Goal: Transaction & Acquisition: Purchase product/service

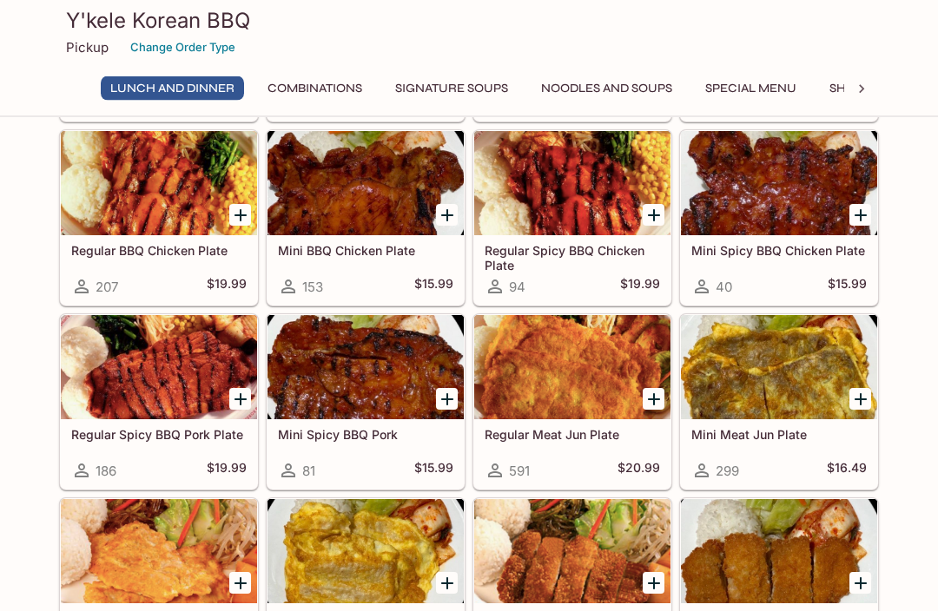
scroll to position [237, 0]
click at [606, 356] on div at bounding box center [572, 367] width 196 height 104
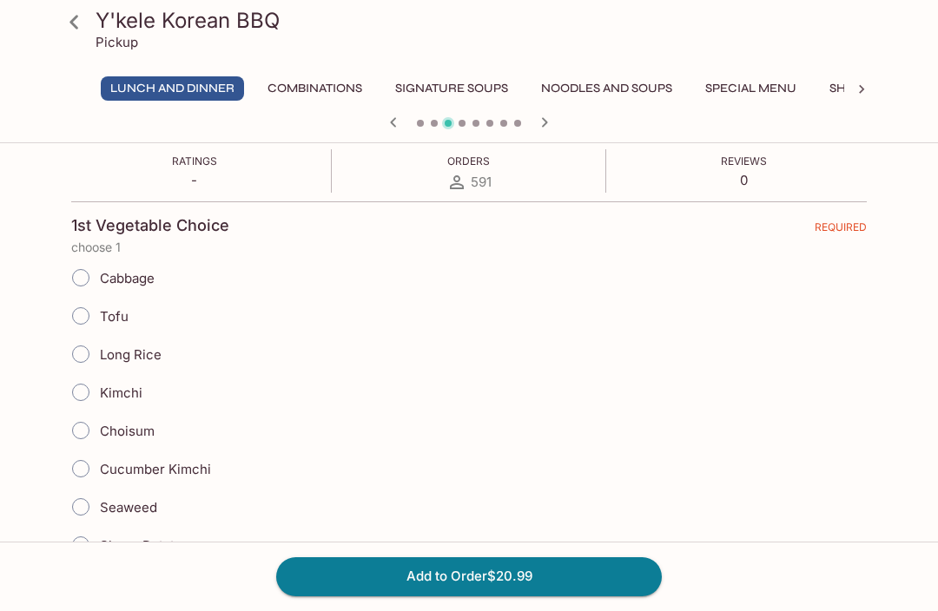
scroll to position [366, 0]
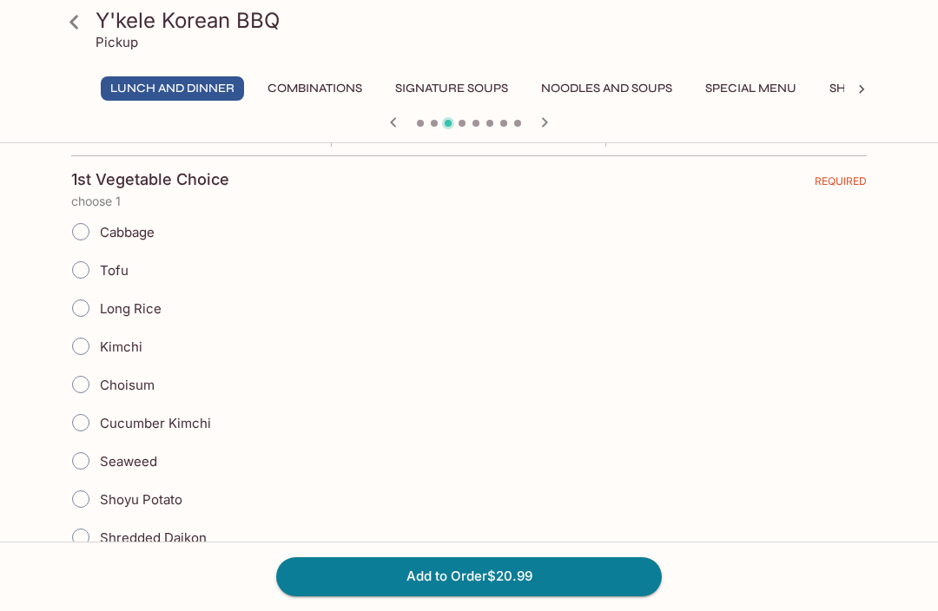
click at [134, 335] on label "Kimchi" at bounding box center [102, 346] width 81 height 38
click at [99, 335] on input "Kimchi" at bounding box center [81, 346] width 36 height 36
radio input "true"
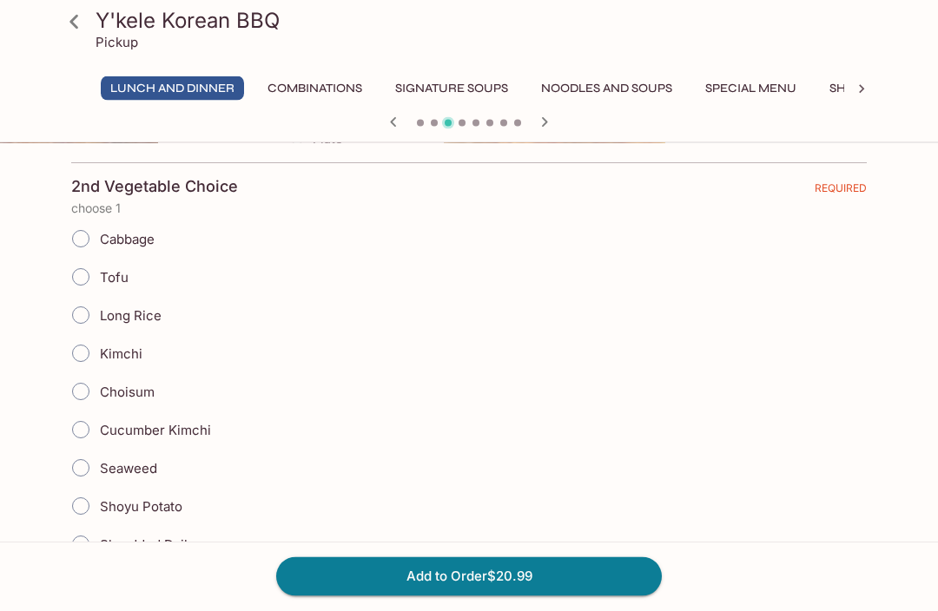
scroll to position [845, 0]
click at [143, 386] on span "Choisum" at bounding box center [127, 392] width 55 height 17
click at [99, 386] on input "Choisum" at bounding box center [81, 391] width 36 height 36
radio input "true"
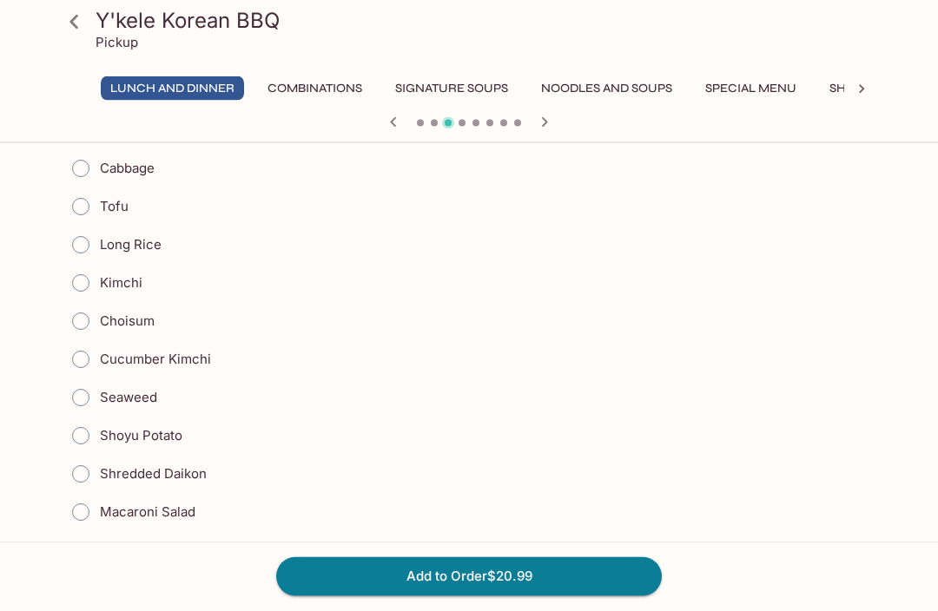
scroll to position [1403, 0]
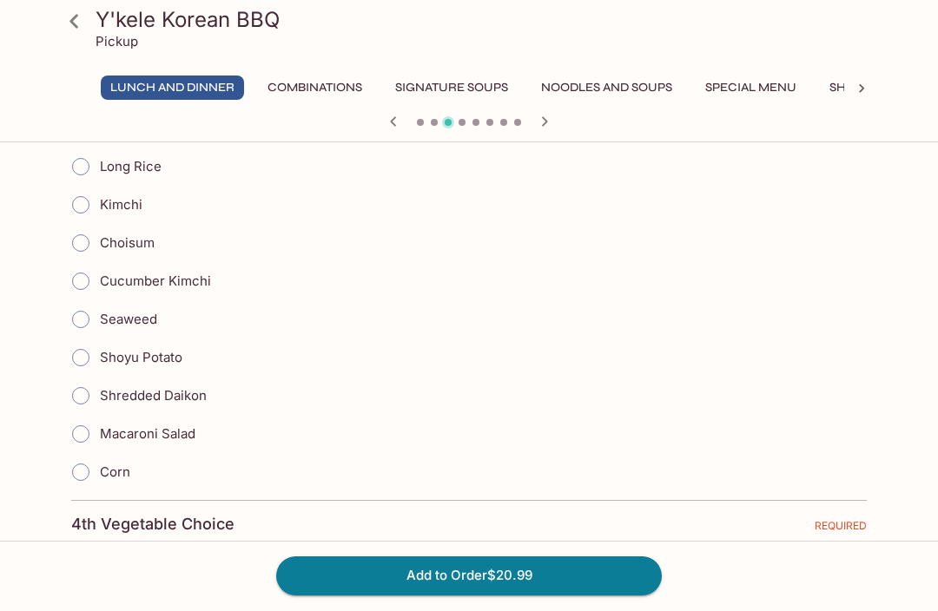
click at [182, 428] on span "Macaroni Salad" at bounding box center [148, 434] width 96 height 17
click at [99, 428] on input "Macaroni Salad" at bounding box center [81, 435] width 36 height 36
radio input "true"
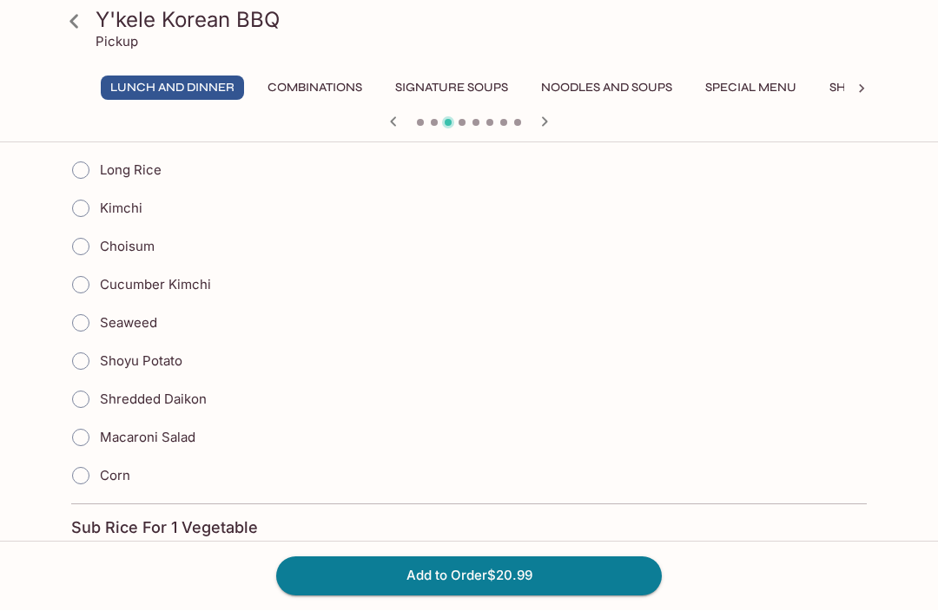
click at [173, 440] on span "Macaroni Salad" at bounding box center [148, 438] width 96 height 17
click at [99, 440] on input "Macaroni Salad" at bounding box center [81, 438] width 36 height 36
radio input "true"
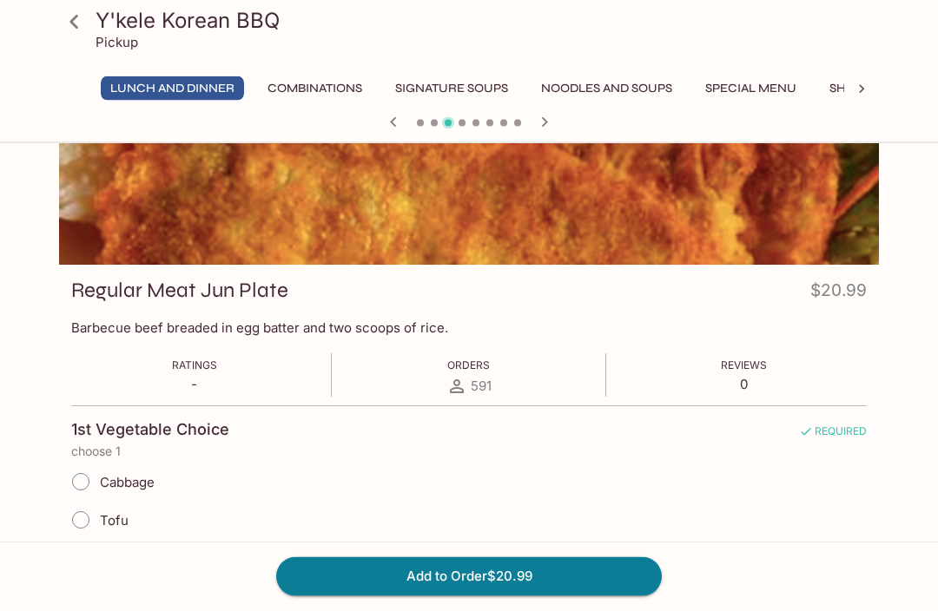
scroll to position [0, 0]
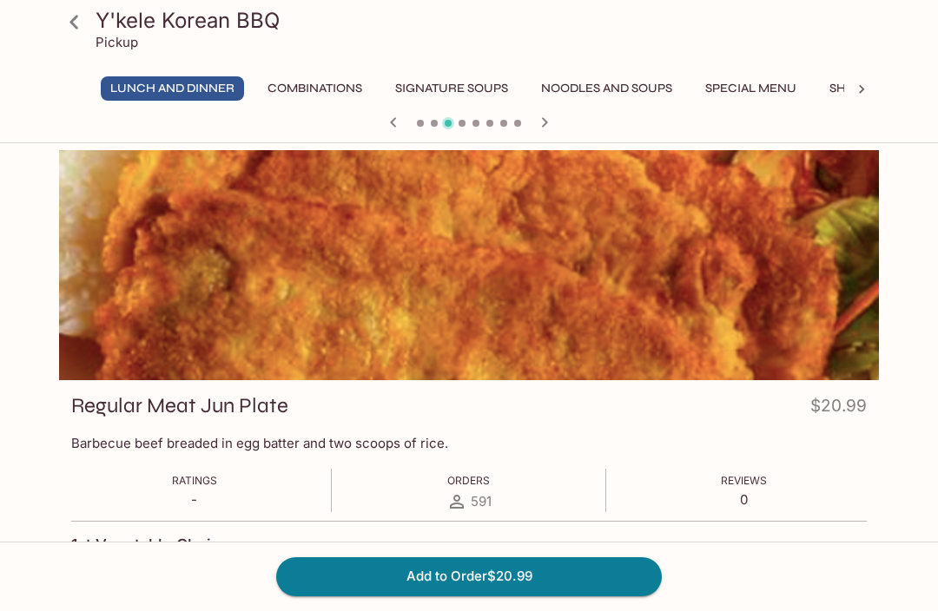
click at [569, 571] on button "Add to Order $20.99" at bounding box center [469, 577] width 386 height 38
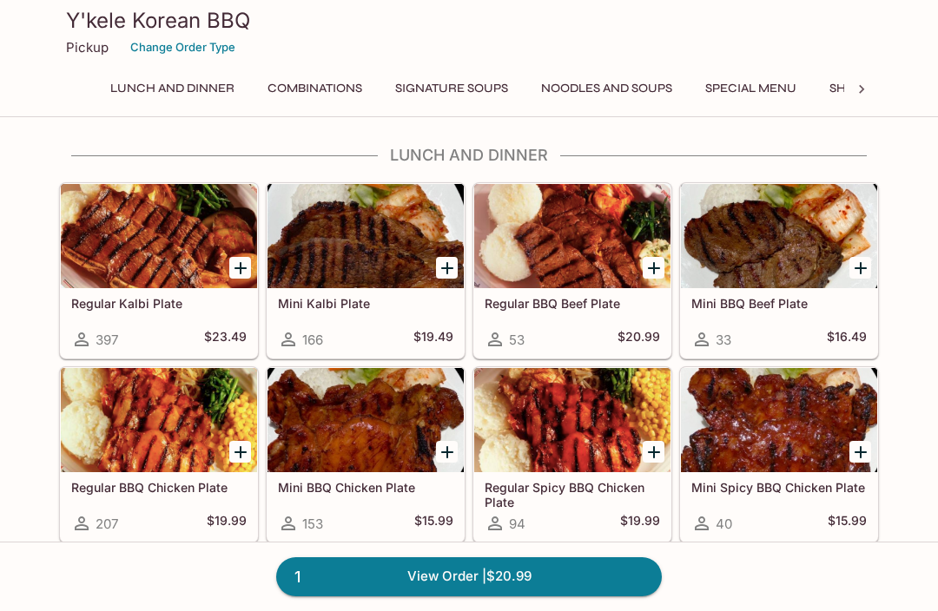
click at [319, 79] on button "Combinations" at bounding box center [315, 88] width 114 height 24
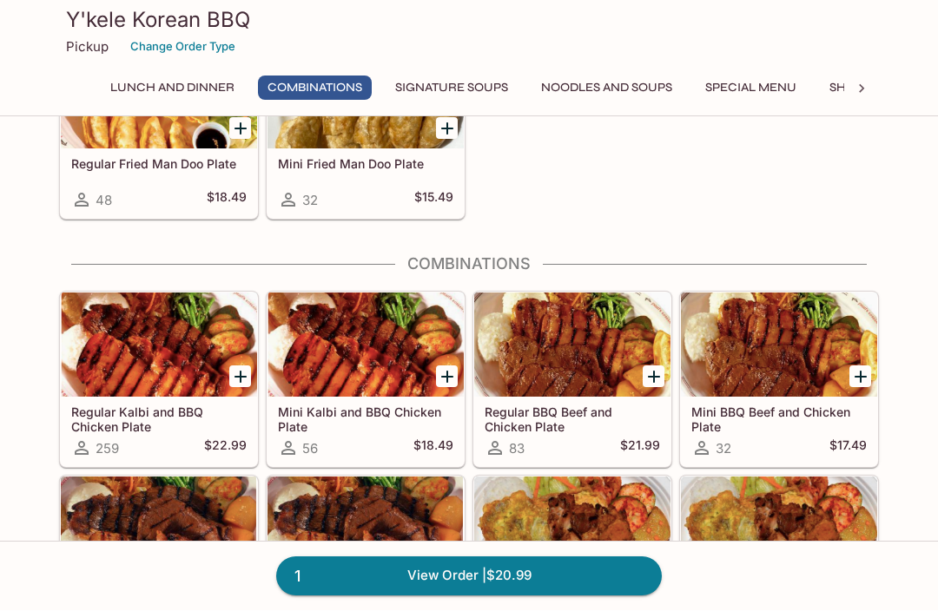
scroll to position [983, 0]
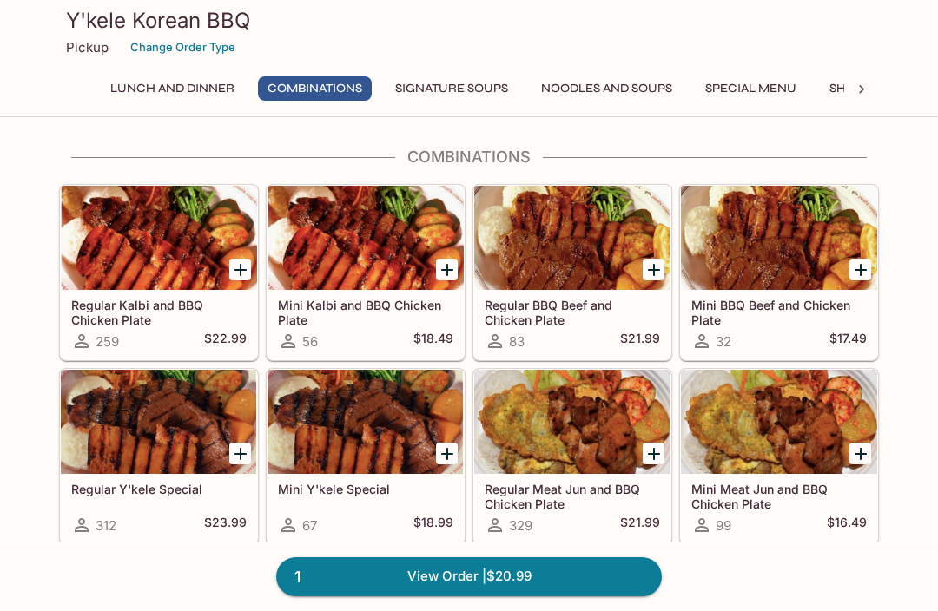
click at [179, 265] on div at bounding box center [159, 238] width 196 height 104
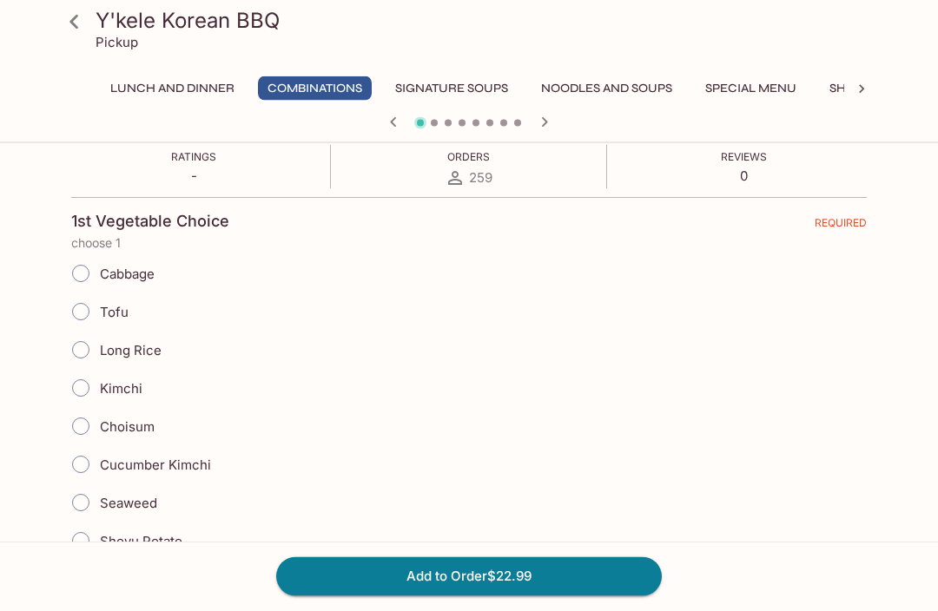
scroll to position [324, 0]
click at [135, 417] on label "Choisum" at bounding box center [108, 426] width 93 height 38
click at [99, 417] on input "Choisum" at bounding box center [81, 426] width 36 height 36
radio input "true"
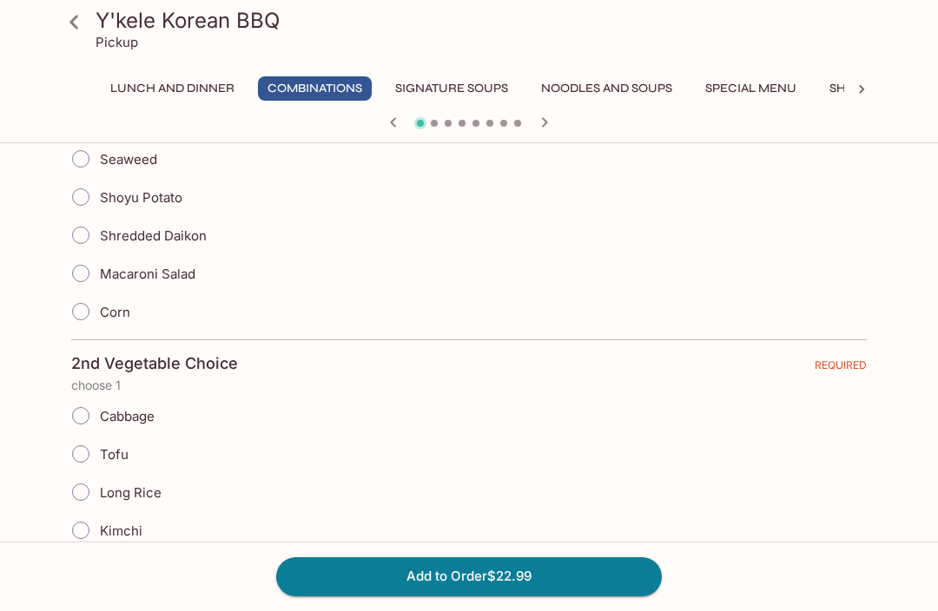
scroll to position [826, 0]
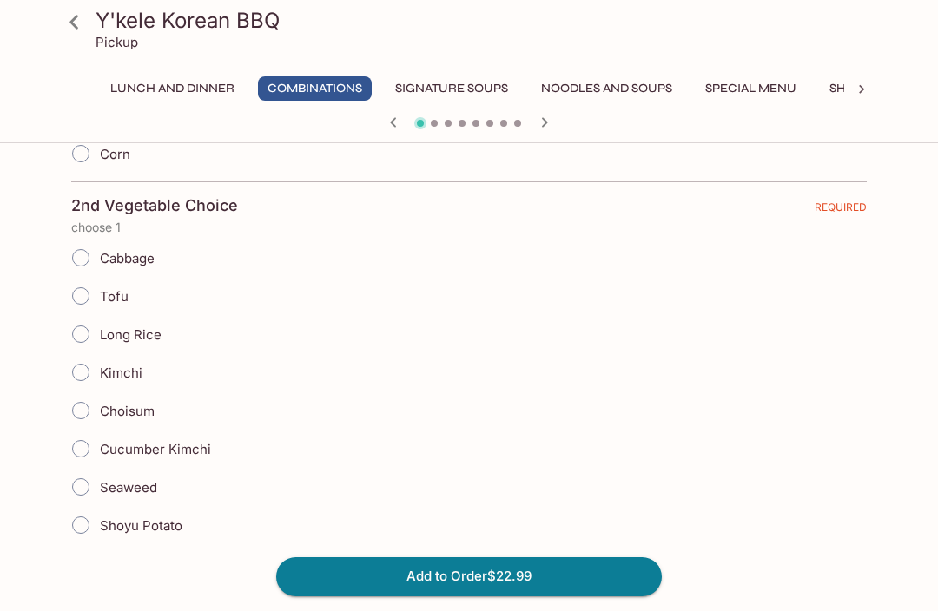
click at [154, 486] on span "Seaweed" at bounding box center [128, 487] width 57 height 17
click at [99, 486] on input "Seaweed" at bounding box center [81, 487] width 36 height 36
radio input "true"
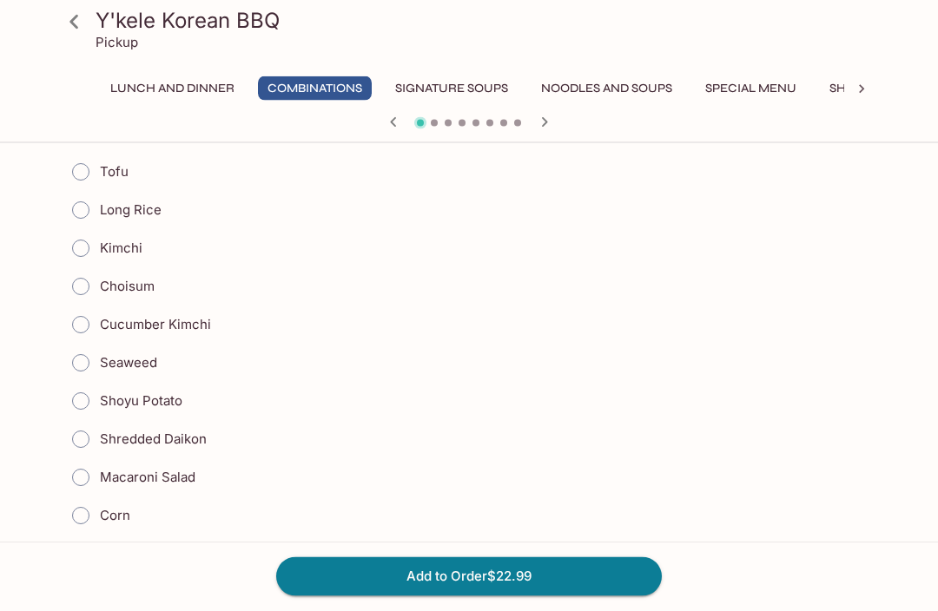
scroll to position [1460, 0]
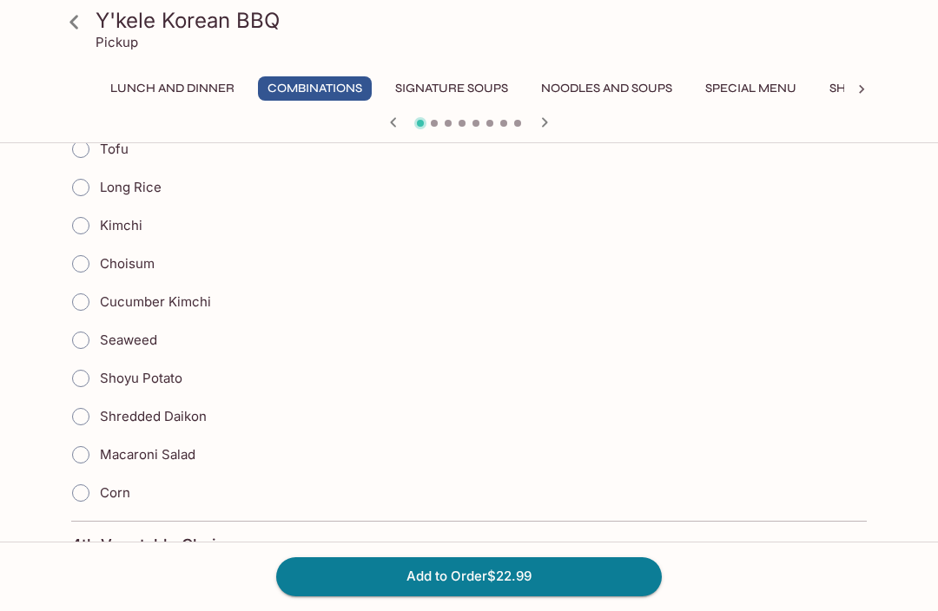
click at [175, 453] on span "Macaroni Salad" at bounding box center [148, 454] width 96 height 17
click at [99, 453] on input "Macaroni Salad" at bounding box center [81, 455] width 36 height 36
radio input "true"
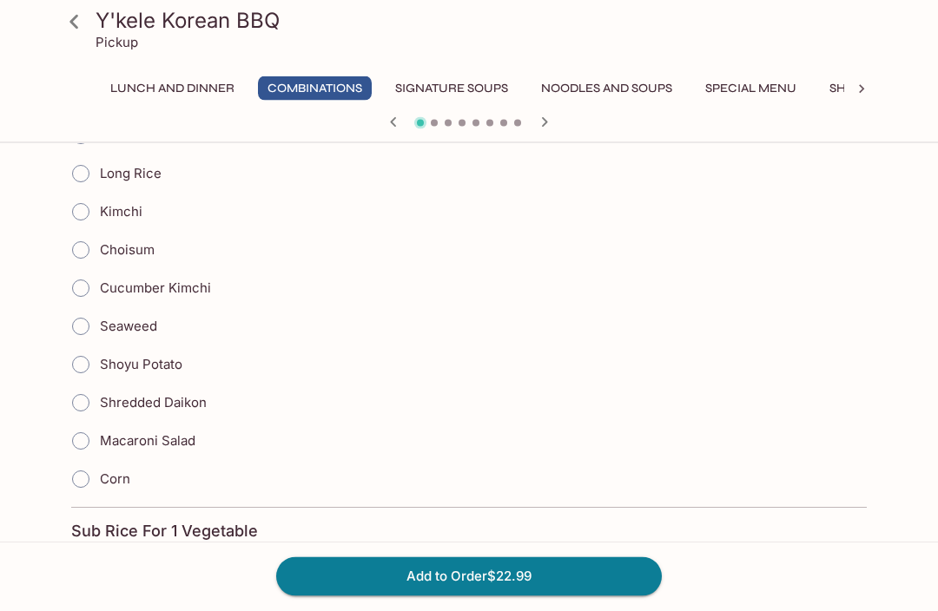
click at [177, 445] on span "Macaroni Salad" at bounding box center [148, 441] width 96 height 17
click at [99, 445] on input "Macaroni Salad" at bounding box center [81, 442] width 36 height 36
radio input "true"
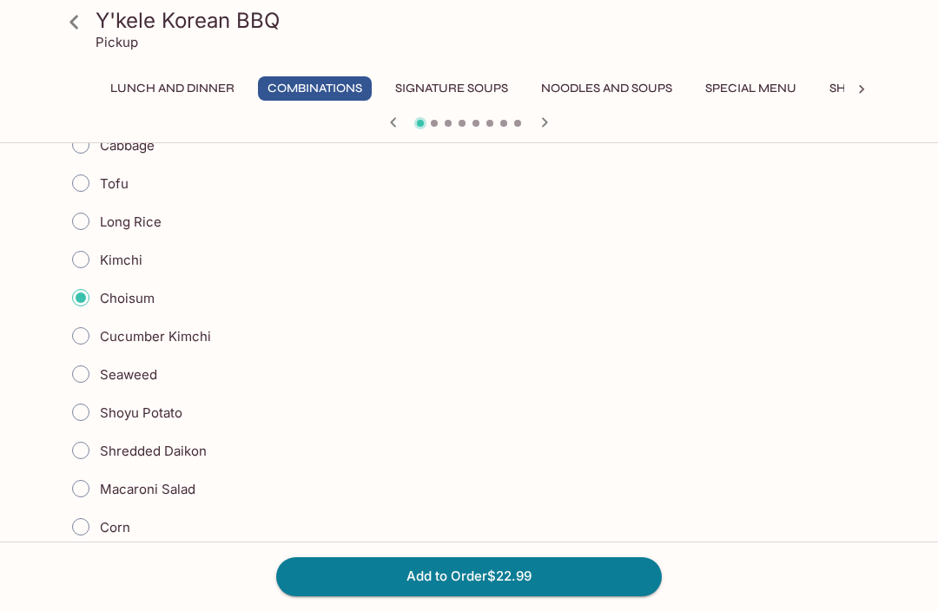
scroll to position [452, 0]
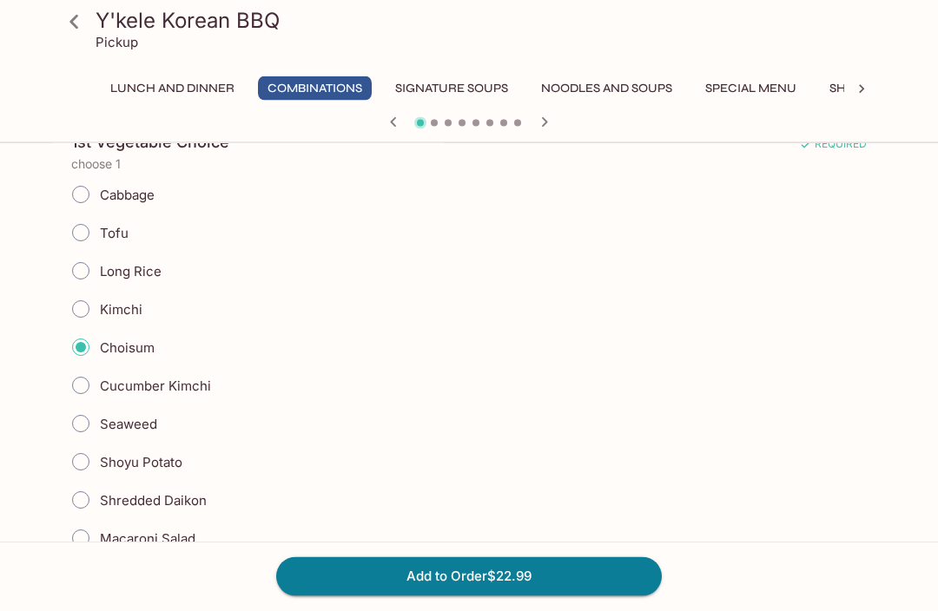
click at [159, 265] on span "Long Rice" at bounding box center [131, 272] width 62 height 17
click at [99, 265] on input "Long Rice" at bounding box center [81, 272] width 36 height 36
radio input "true"
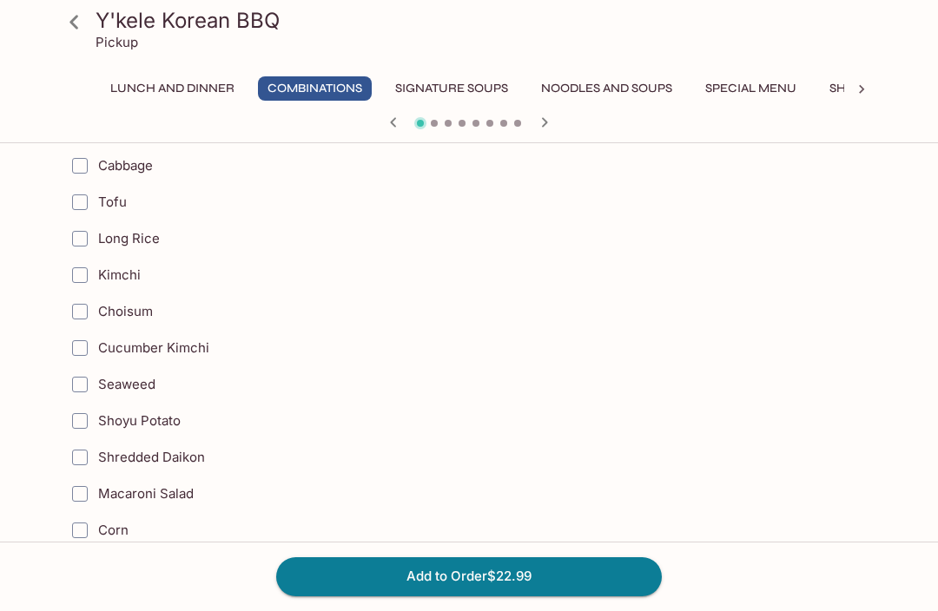
scroll to position [2382, 0]
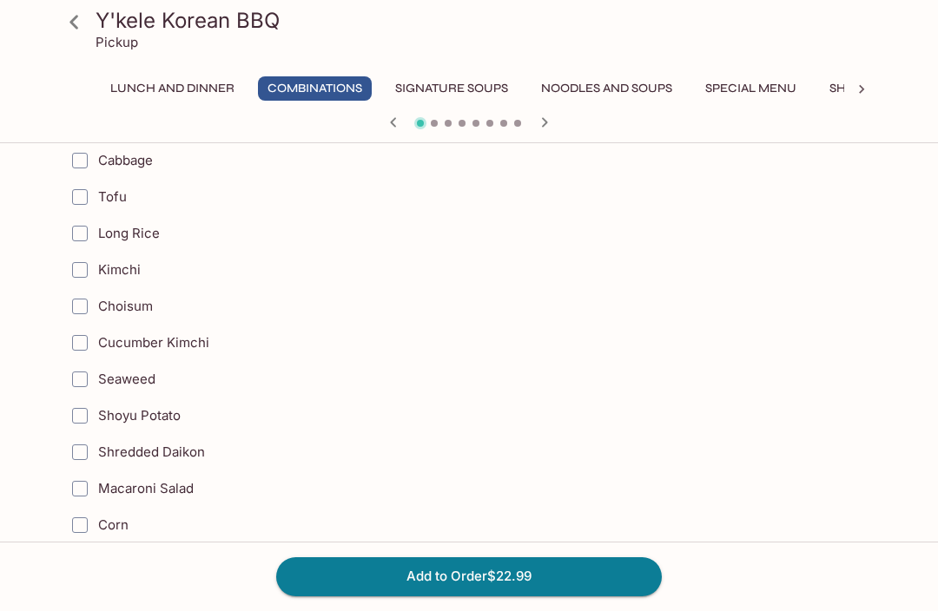
click at [554, 596] on button "Add to Order $22.99" at bounding box center [469, 577] width 386 height 38
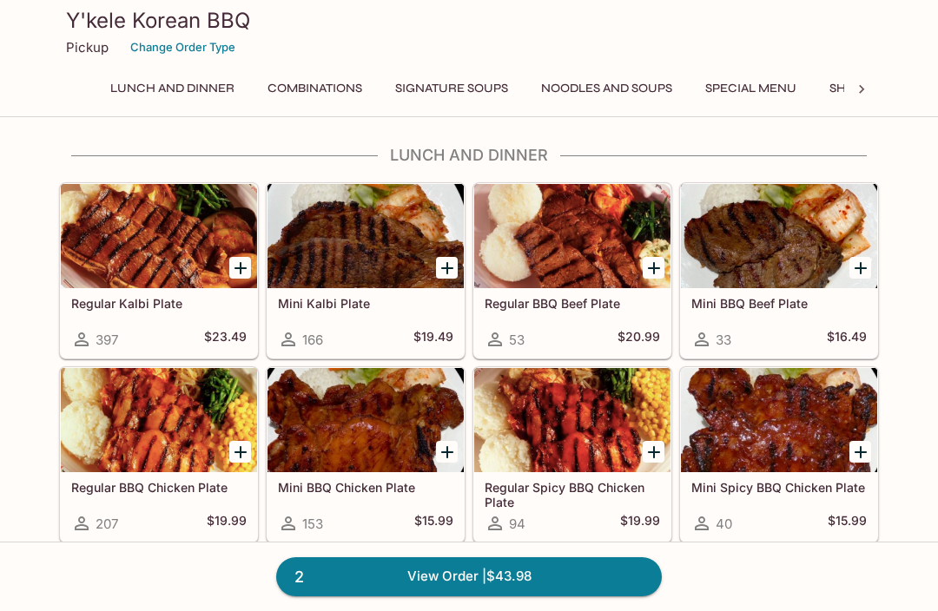
click at [520, 596] on link "2 View Order | $43.98" at bounding box center [469, 577] width 386 height 38
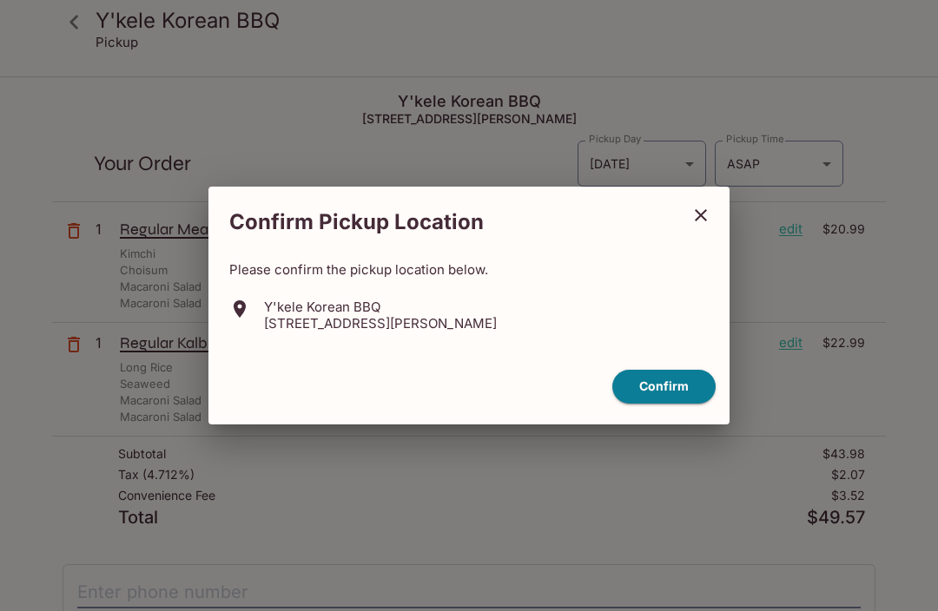
click at [686, 404] on button "Confirm" at bounding box center [663, 387] width 103 height 34
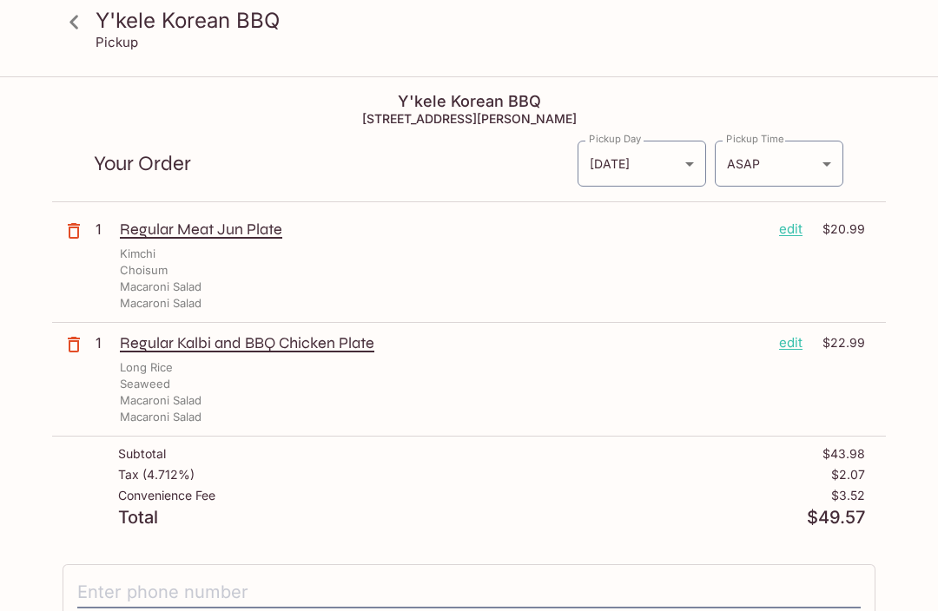
click at [703, 226] on p "edit" at bounding box center [790, 229] width 23 height 19
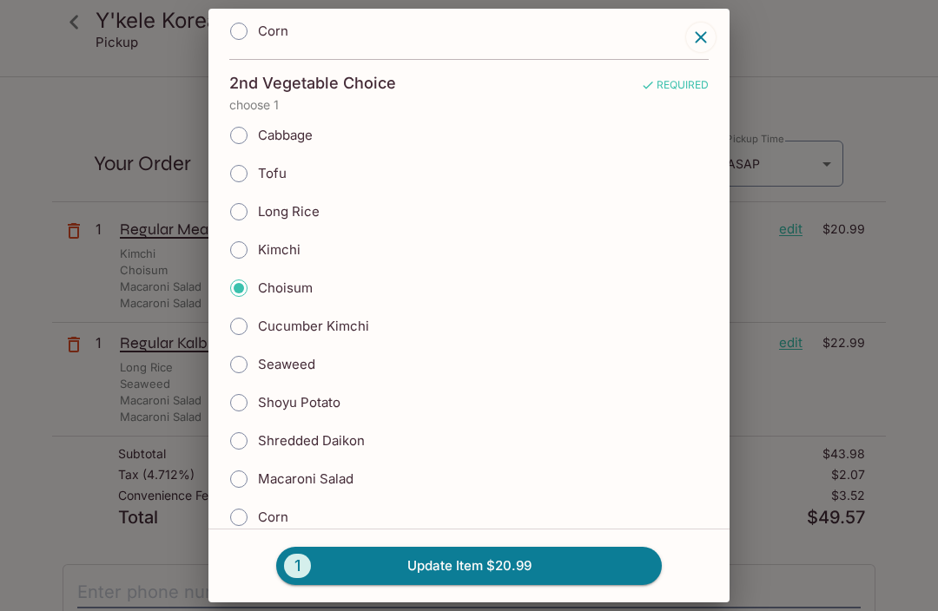
scroll to position [553, 0]
click at [285, 208] on span "Long Rice" at bounding box center [289, 210] width 62 height 17
click at [257, 208] on input "Long Rice" at bounding box center [239, 211] width 36 height 36
radio input "true"
click at [579, 598] on div "1 Update Item $20.99" at bounding box center [468, 566] width 521 height 74
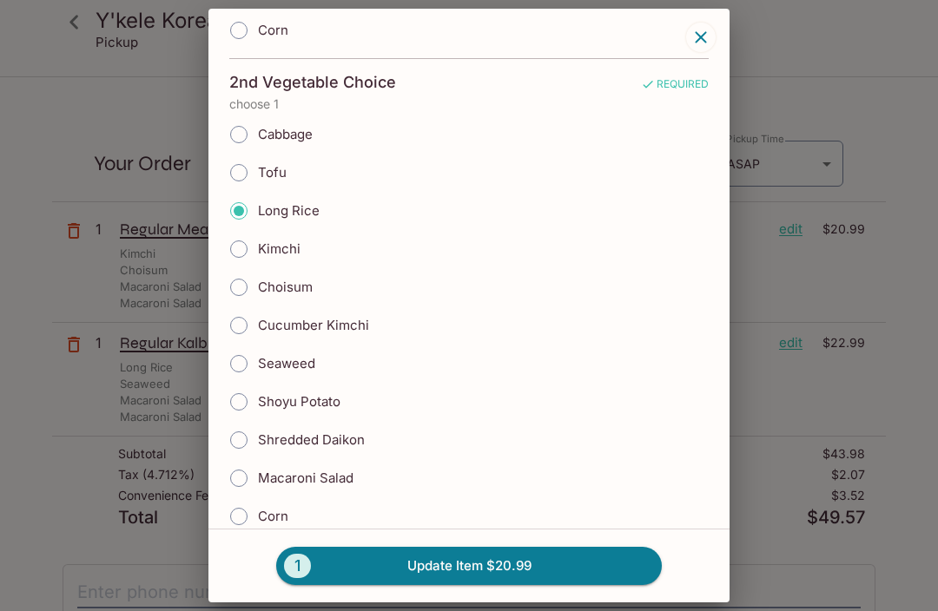
click at [547, 585] on button "1 Update Item $20.99" at bounding box center [469, 566] width 386 height 38
radio input "true"
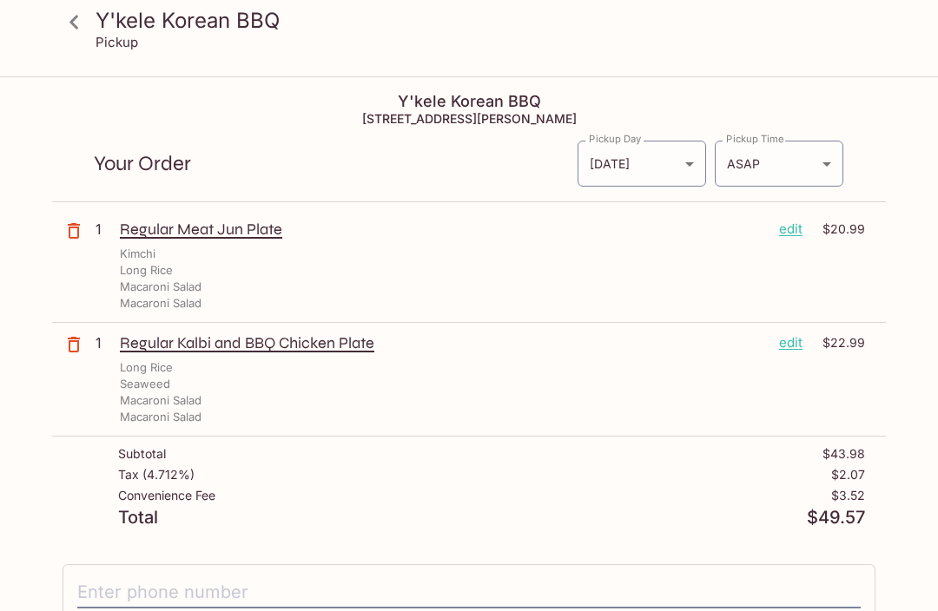
click at [79, 19] on icon at bounding box center [74, 22] width 30 height 30
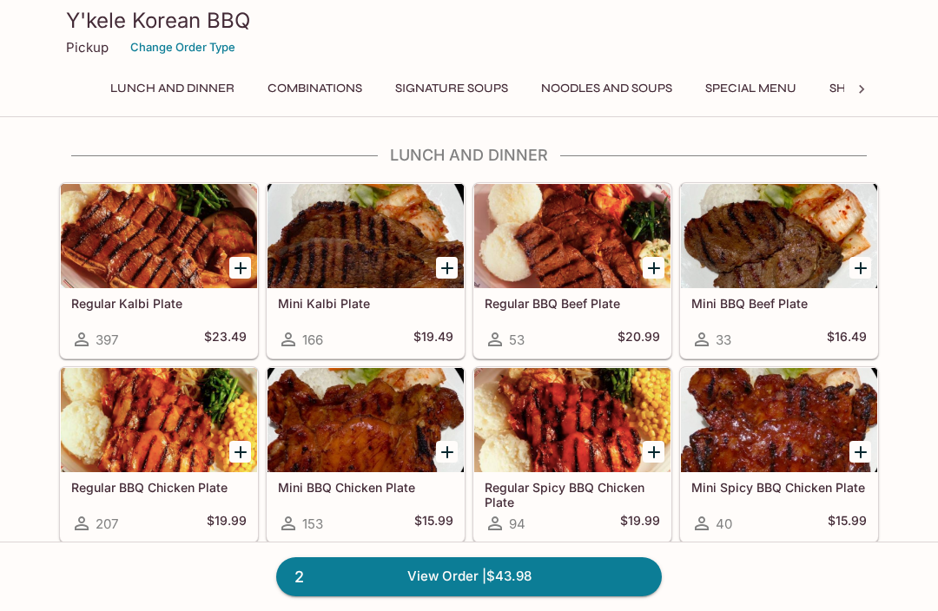
click at [591, 458] on div at bounding box center [572, 420] width 196 height 104
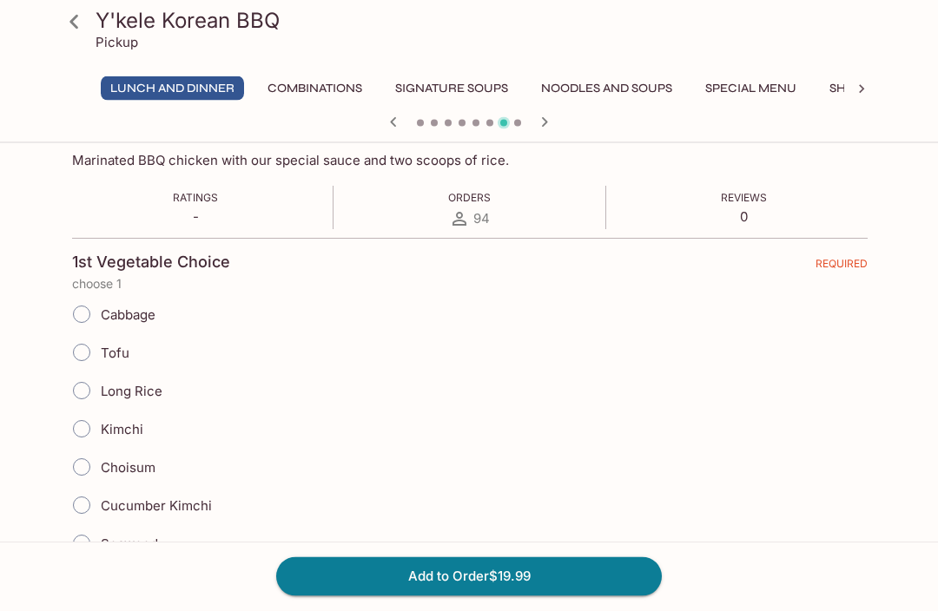
scroll to position [284, 0]
click at [89, 379] on input "Long Rice" at bounding box center [81, 390] width 36 height 36
radio input "true"
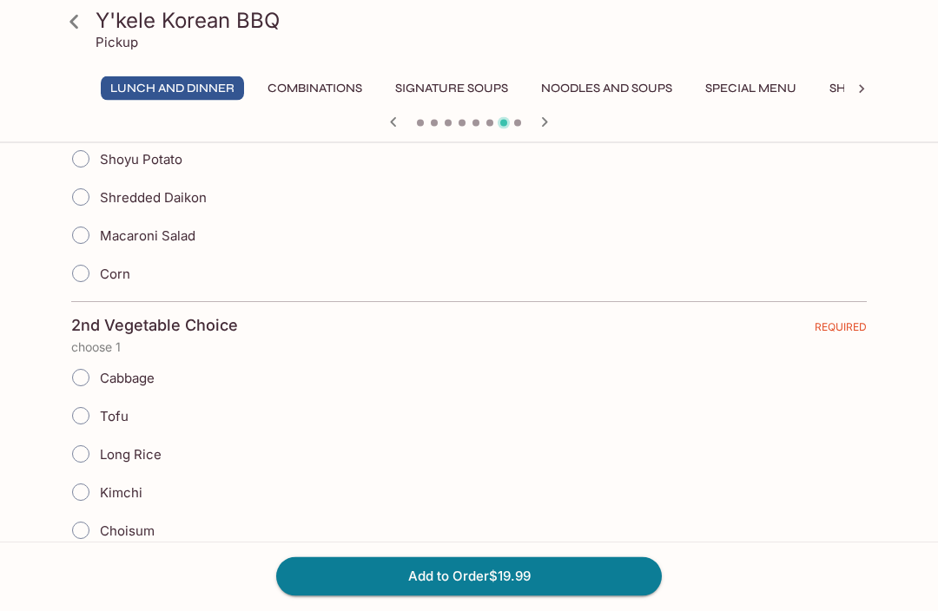
scroll to position [741, 0]
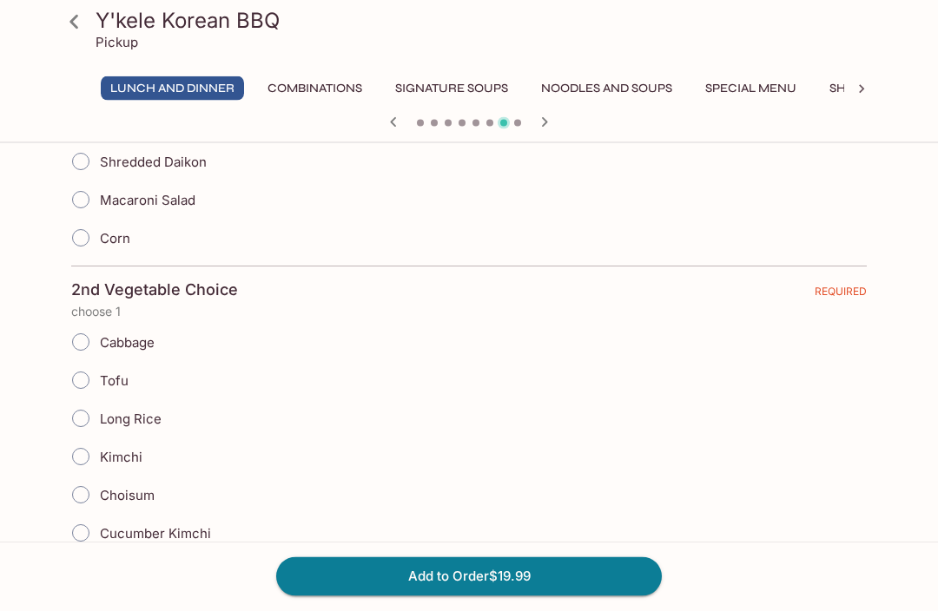
click at [102, 373] on span "Tofu" at bounding box center [114, 381] width 29 height 17
click at [99, 372] on input "Tofu" at bounding box center [81, 381] width 36 height 36
radio input "true"
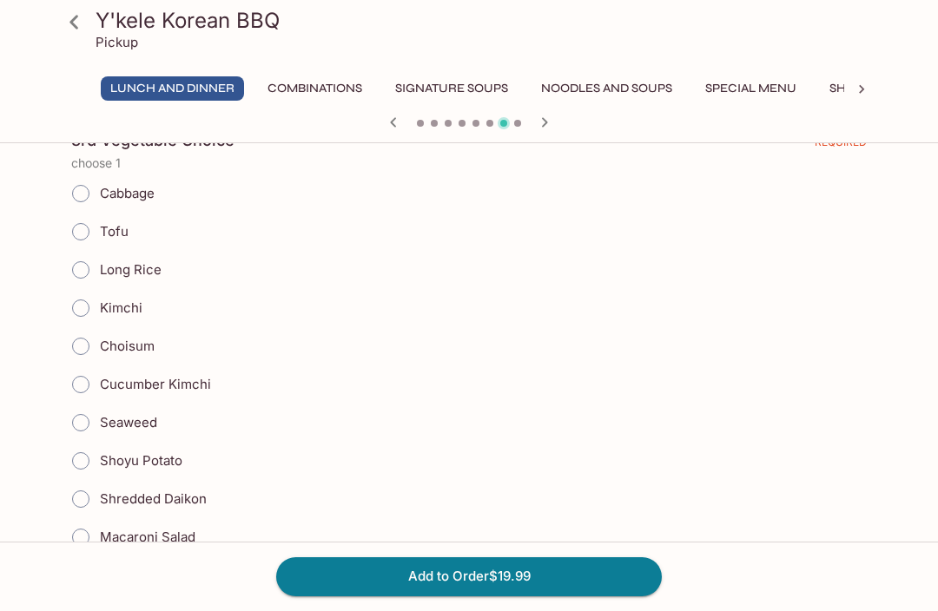
scroll to position [1442, 0]
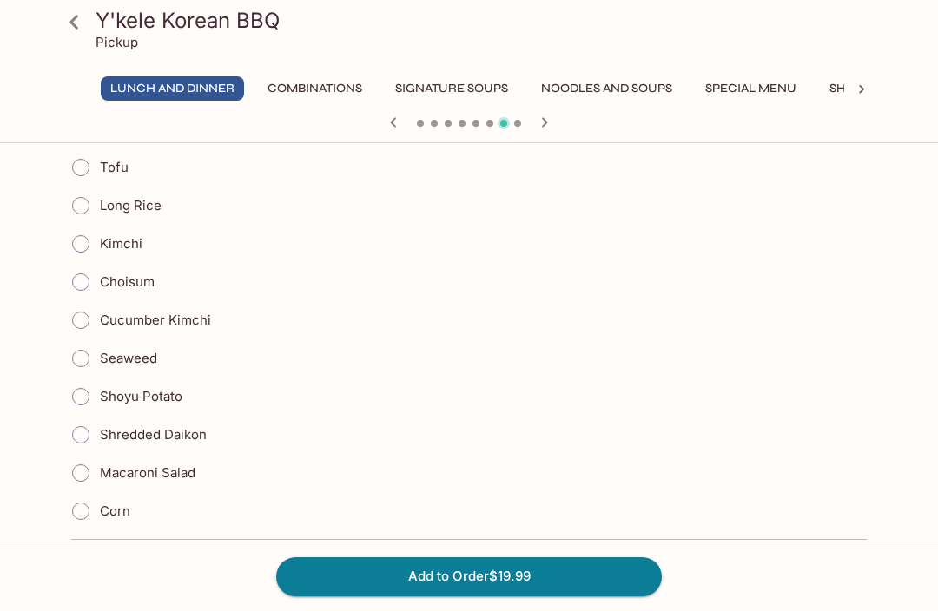
click at [150, 363] on span "Seaweed" at bounding box center [128, 358] width 57 height 17
click at [99, 363] on input "Seaweed" at bounding box center [81, 358] width 36 height 36
radio input "true"
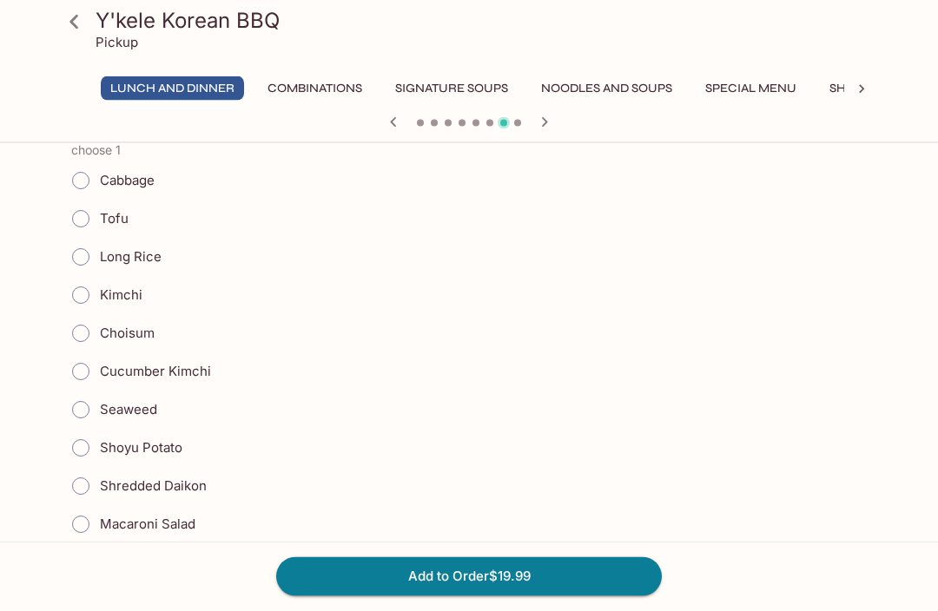
scroll to position [1887, 0]
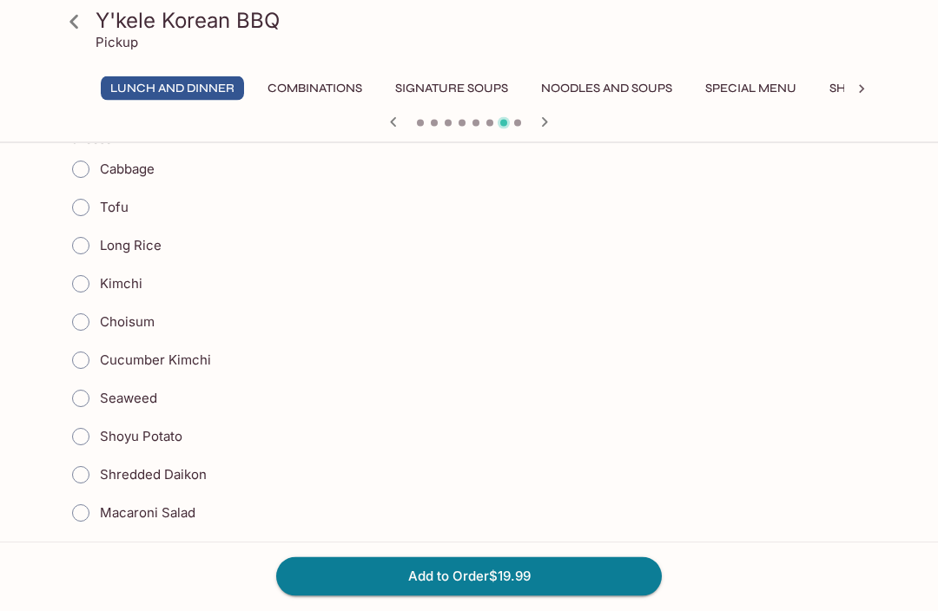
click at [134, 314] on span "Choisum" at bounding box center [127, 322] width 55 height 17
click at [99, 313] on input "Choisum" at bounding box center [81, 323] width 36 height 36
radio input "true"
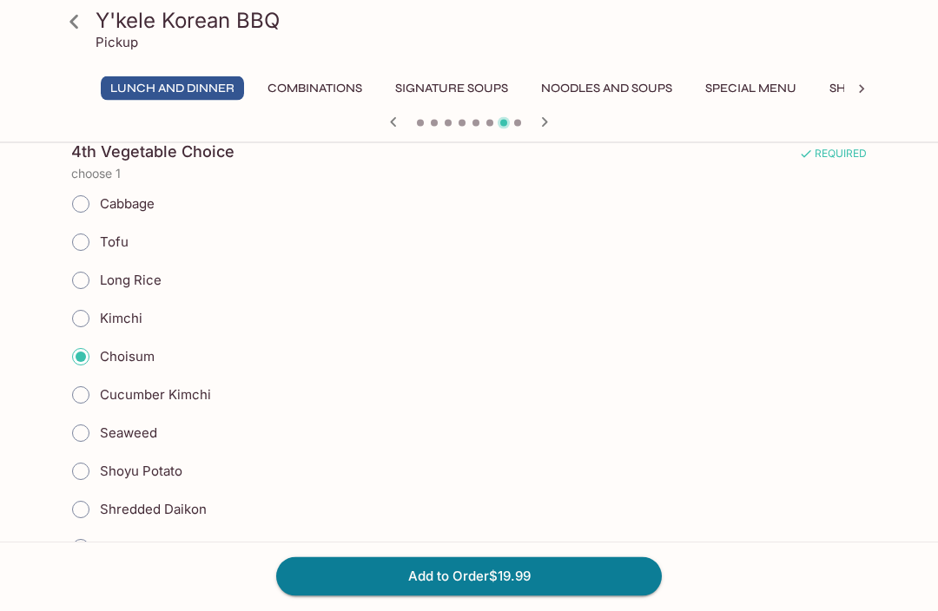
scroll to position [1854, 0]
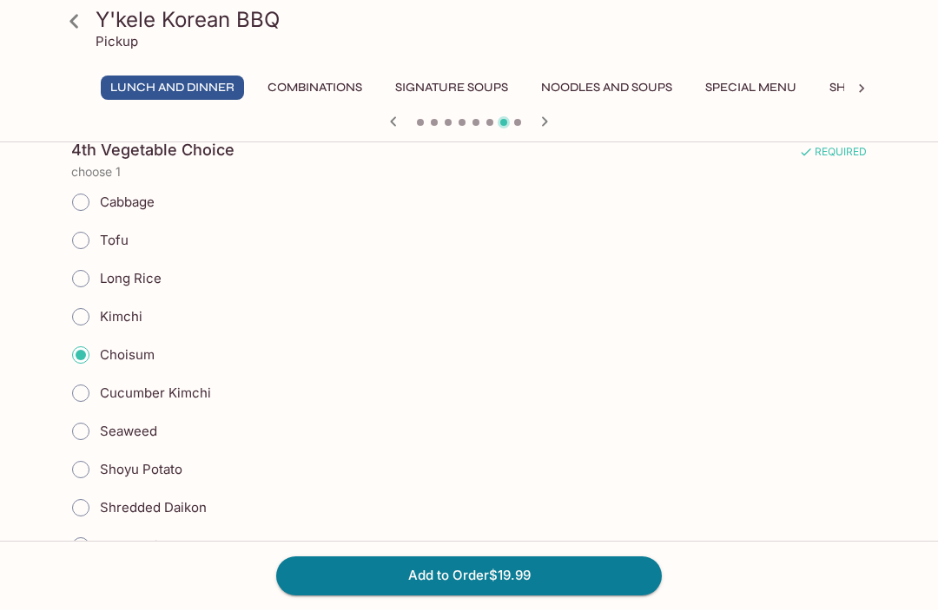
click at [594, 596] on button "Add to Order $19.99" at bounding box center [469, 577] width 386 height 38
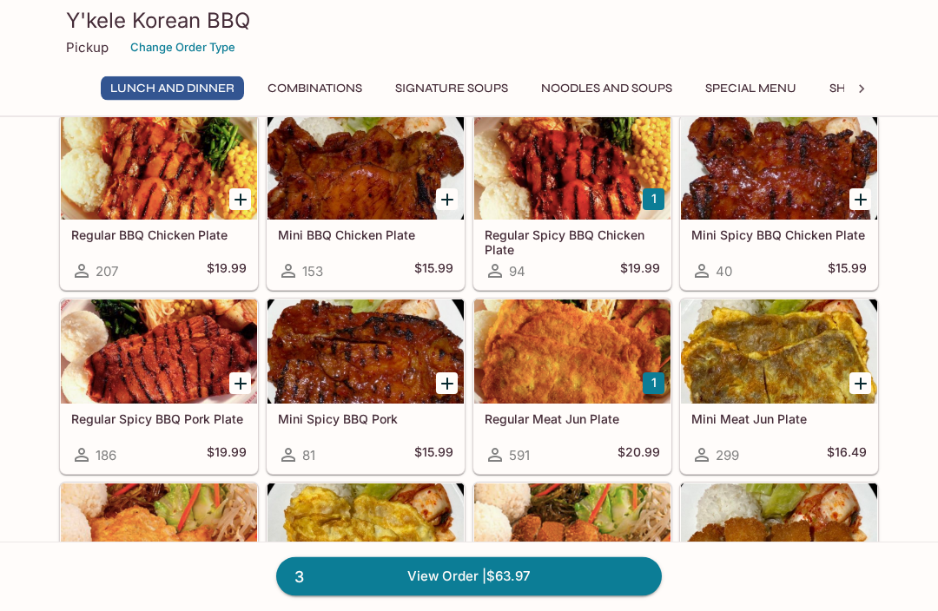
scroll to position [254, 0]
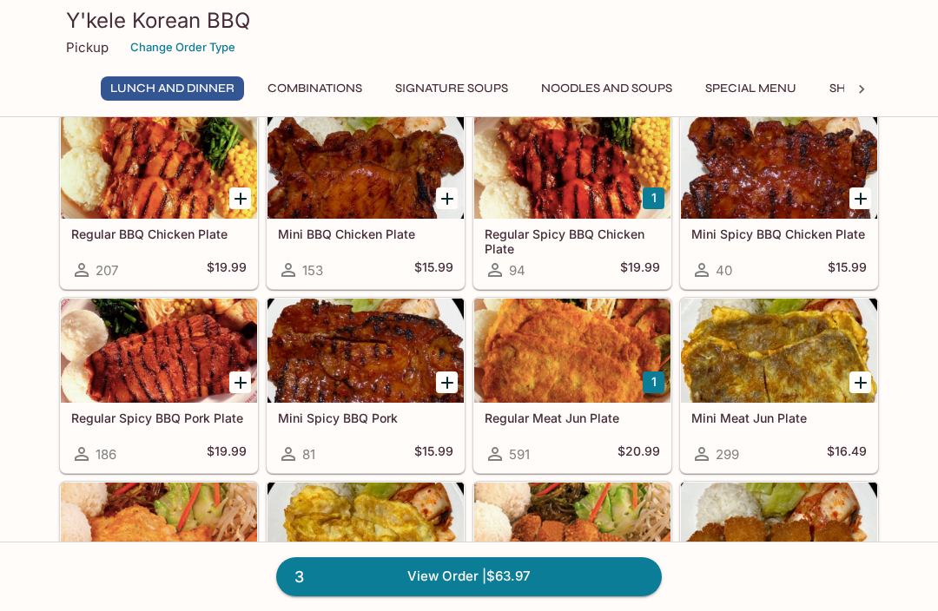
click at [575, 353] on div at bounding box center [572, 351] width 196 height 104
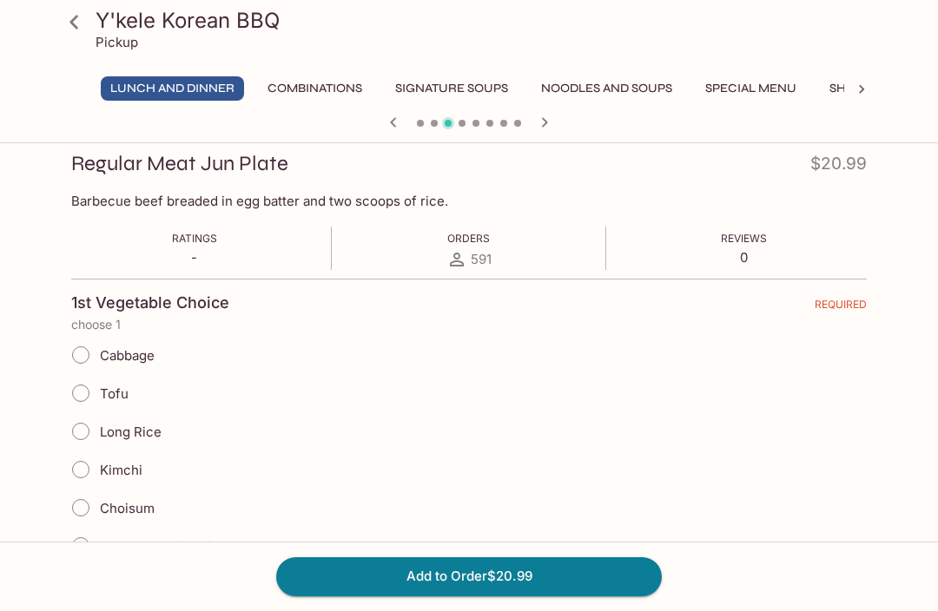
click at [88, 387] on input "Tofu" at bounding box center [81, 393] width 36 height 36
radio input "true"
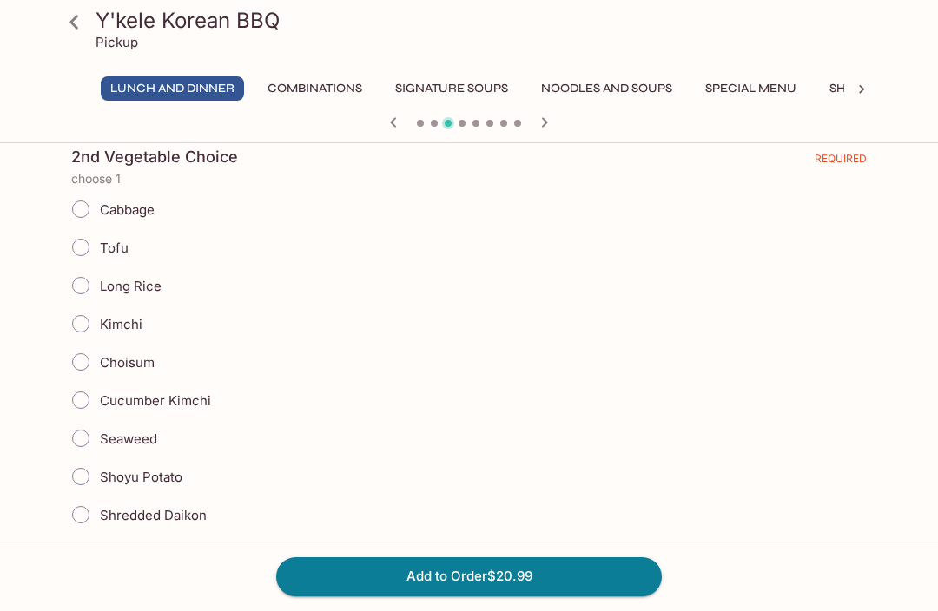
click at [90, 246] on input "Tofu" at bounding box center [81, 247] width 36 height 36
radio input "true"
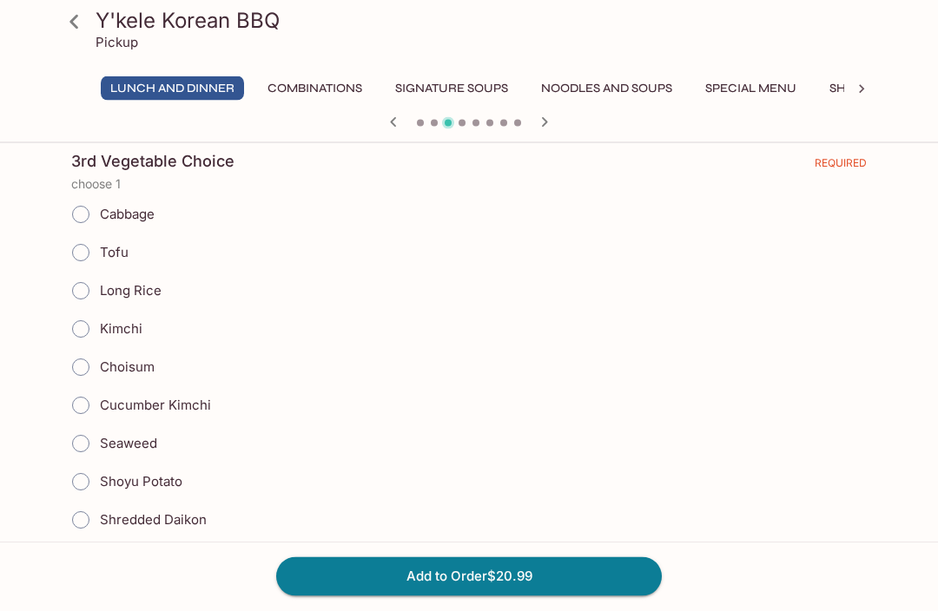
click at [93, 291] on input "Long Rice" at bounding box center [81, 292] width 36 height 36
radio input "true"
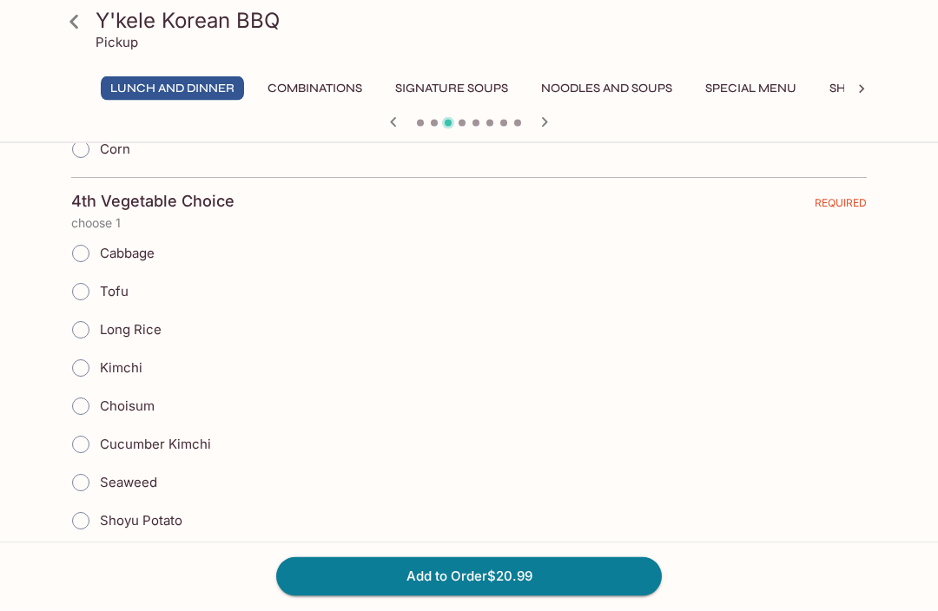
click at [89, 318] on input "Long Rice" at bounding box center [81, 331] width 36 height 36
radio input "true"
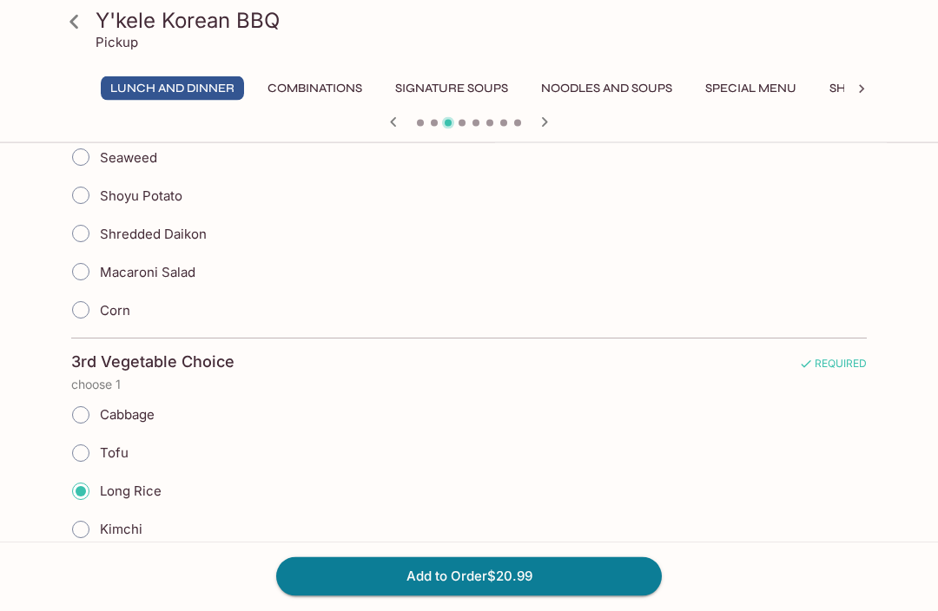
scroll to position [1119, 0]
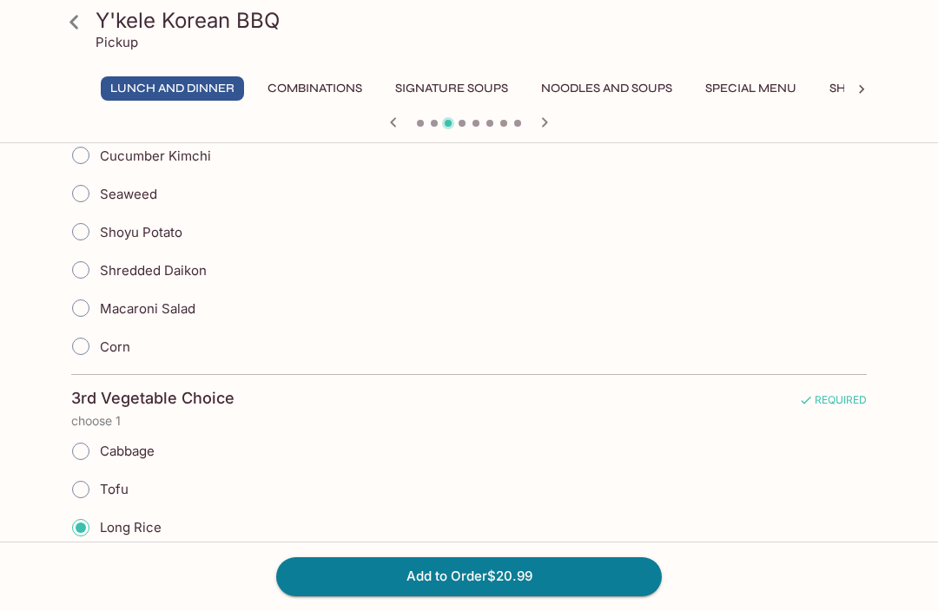
click at [510, 575] on button "Add to Order $20.99" at bounding box center [469, 577] width 386 height 38
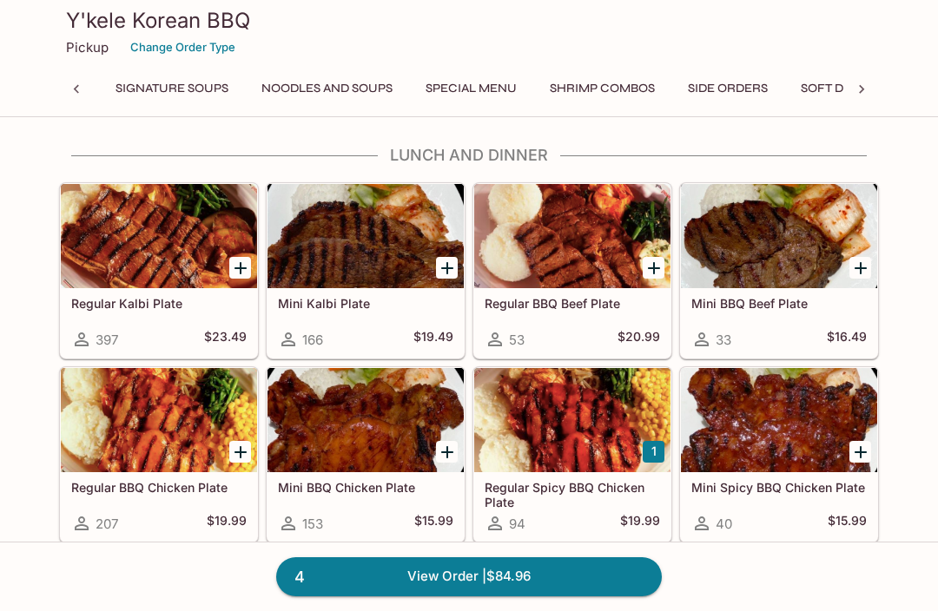
scroll to position [0, 281]
click at [703, 83] on button "Side Orders" at bounding box center [726, 88] width 99 height 24
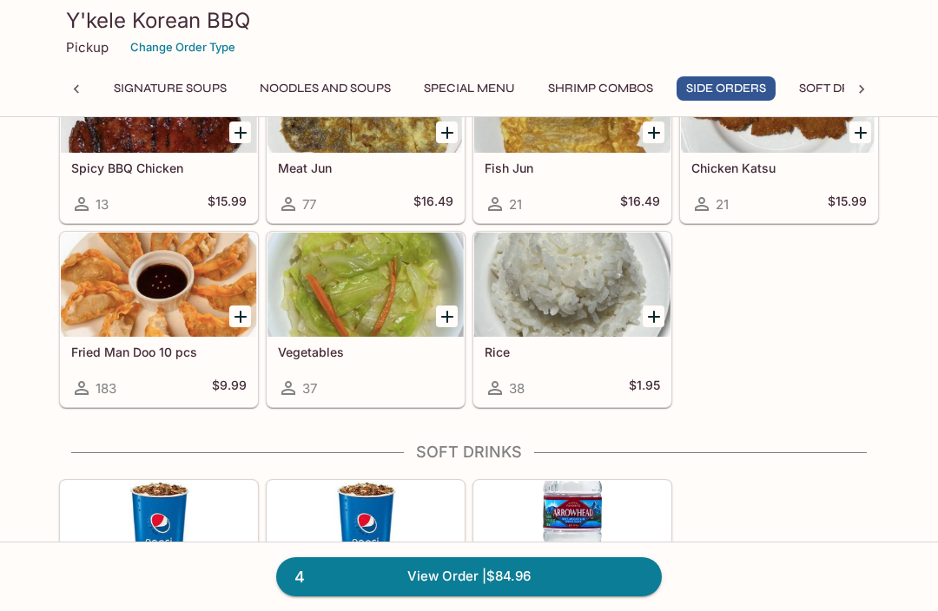
scroll to position [2914, 0]
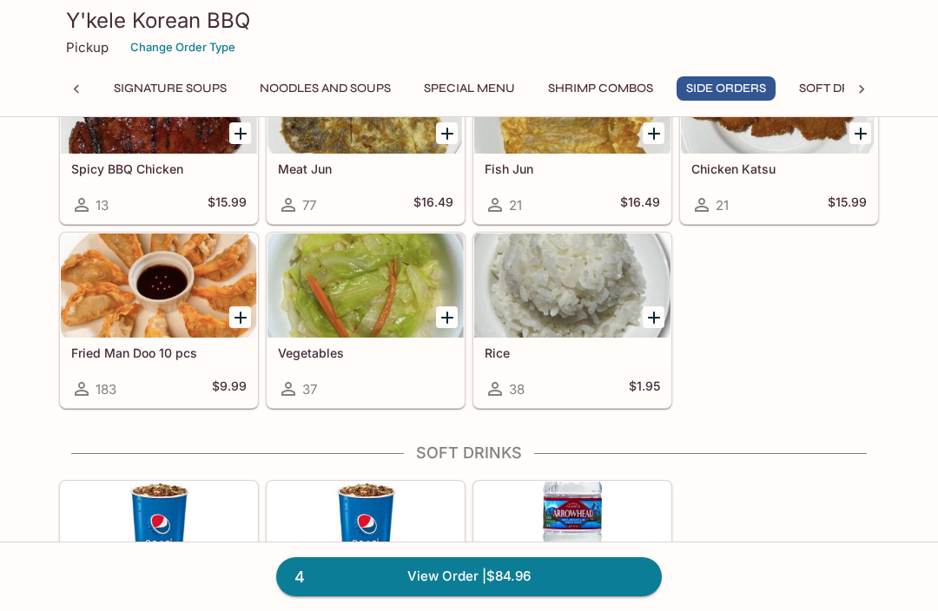
click at [237, 299] on div at bounding box center [159, 286] width 196 height 104
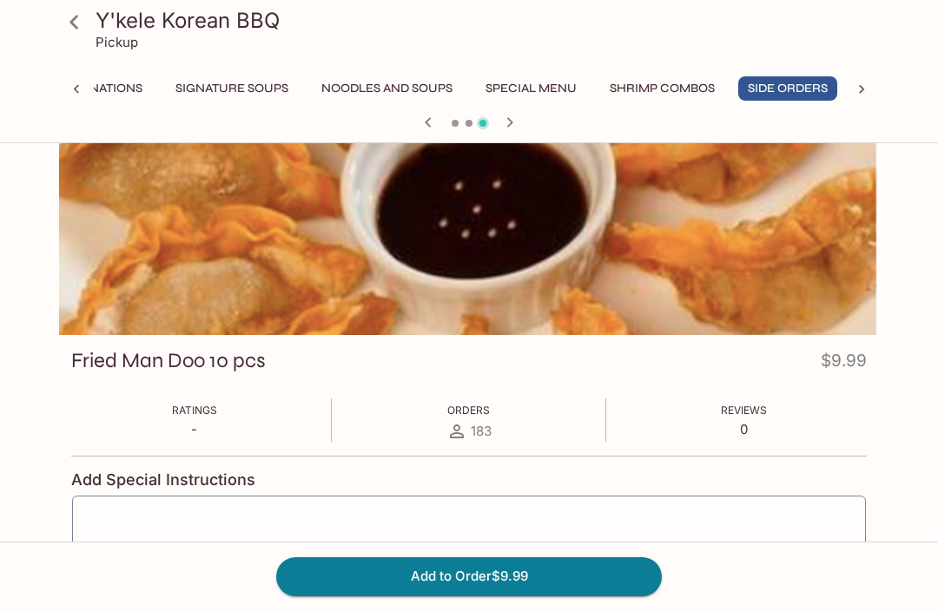
scroll to position [43, 0]
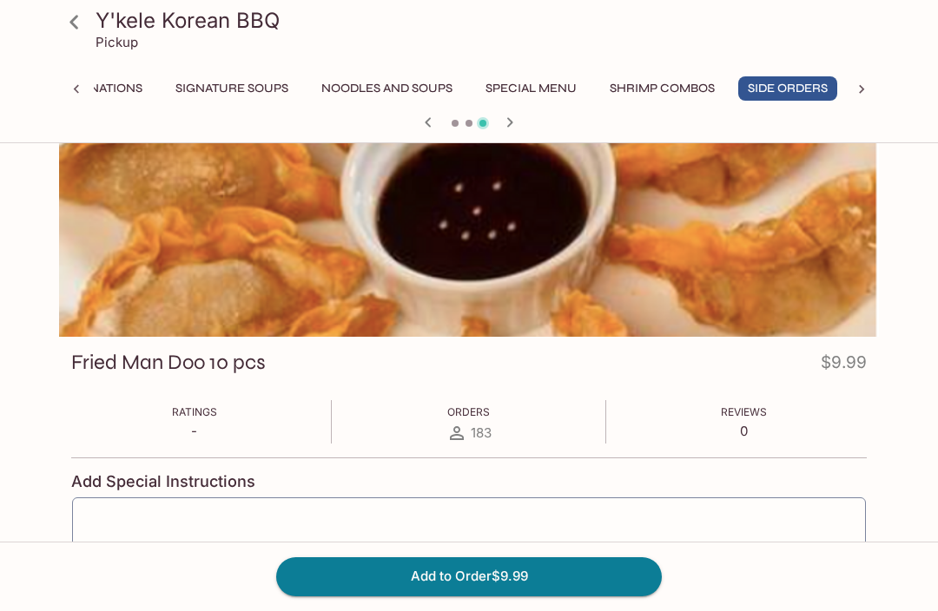
click at [600, 575] on button "Add to Order $9.99" at bounding box center [469, 577] width 386 height 38
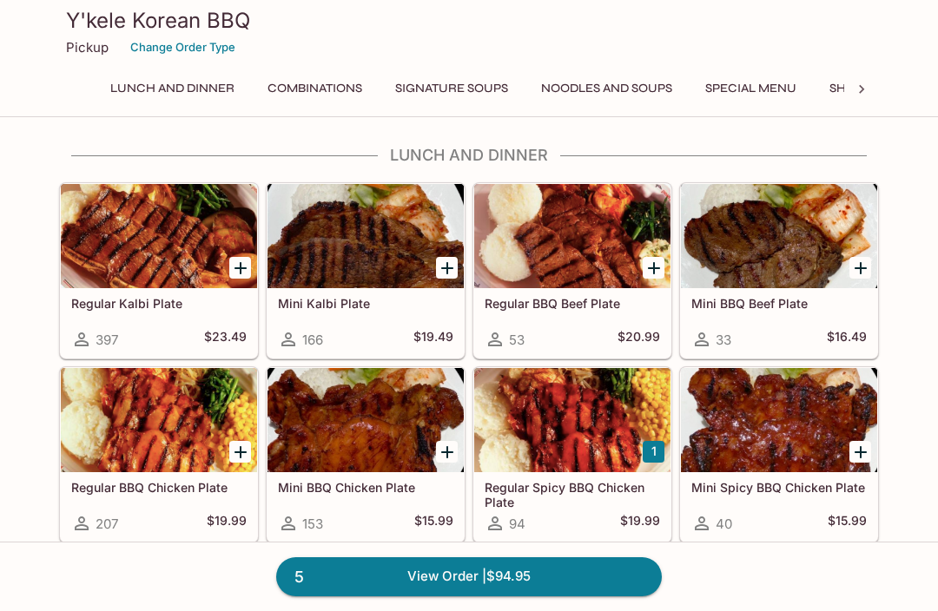
click at [590, 611] on html "Y'kele Korean BBQ Pickup Change Order Type Lunch and Dinner Combinations Signat…" at bounding box center [469, 305] width 938 height 611
click at [342, 611] on div "5 View Order | $94.95" at bounding box center [469, 576] width 938 height 69
click at [447, 609] on div "5 View Order | $94.95" at bounding box center [469, 576] width 938 height 69
click at [528, 611] on html "Y'kele Korean BBQ Pickup Change Order Type Lunch and Dinner Combinations Signat…" at bounding box center [469, 305] width 938 height 611
click at [487, 578] on link "5 View Order | $94.95" at bounding box center [469, 577] width 386 height 38
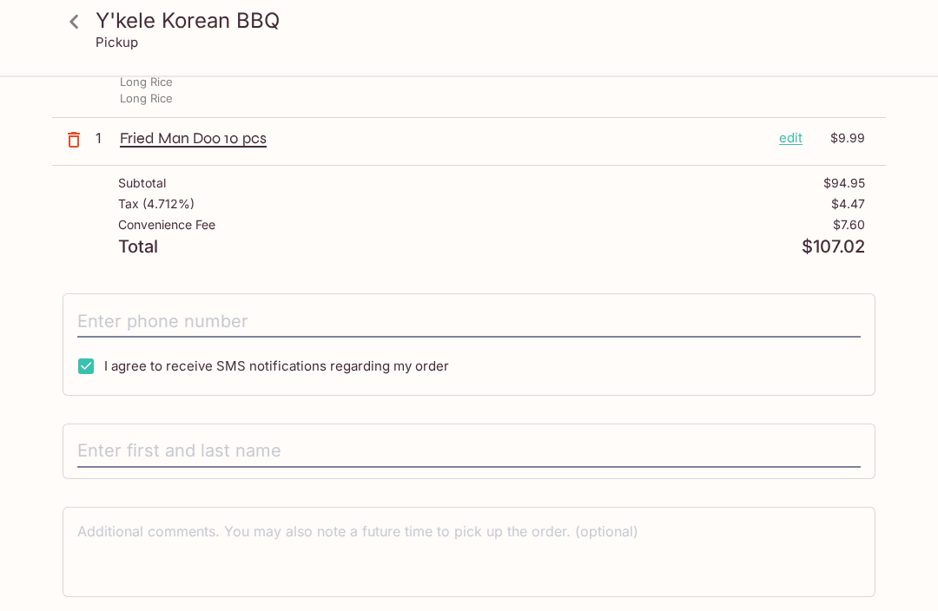
scroll to position [545, 0]
click at [102, 313] on input "tel" at bounding box center [468, 322] width 783 height 33
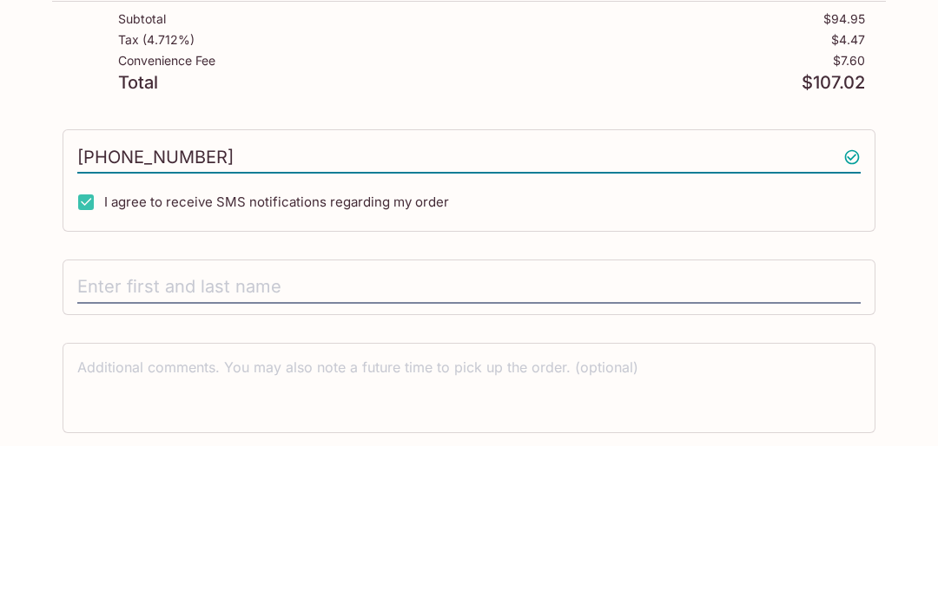
type input "[PHONE_NUMBER]"
click at [297, 425] on div at bounding box center [469, 453] width 813 height 56
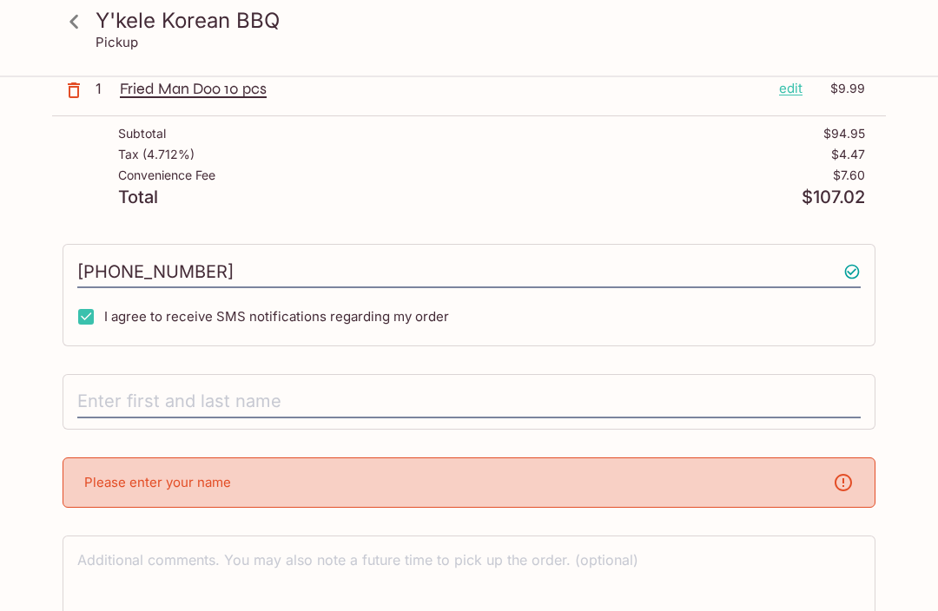
scroll to position [608, 0]
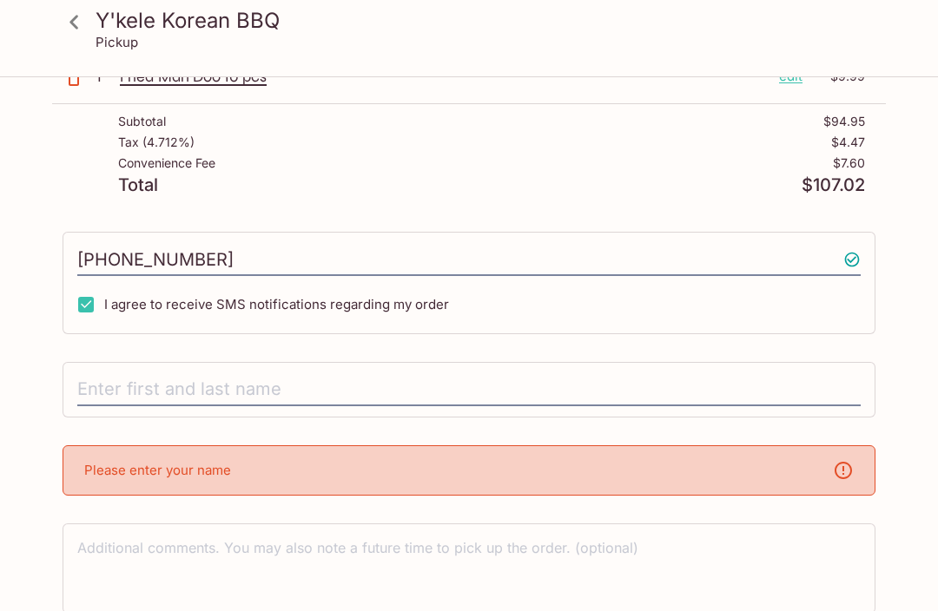
click at [155, 402] on input "text" at bounding box center [468, 389] width 783 height 33
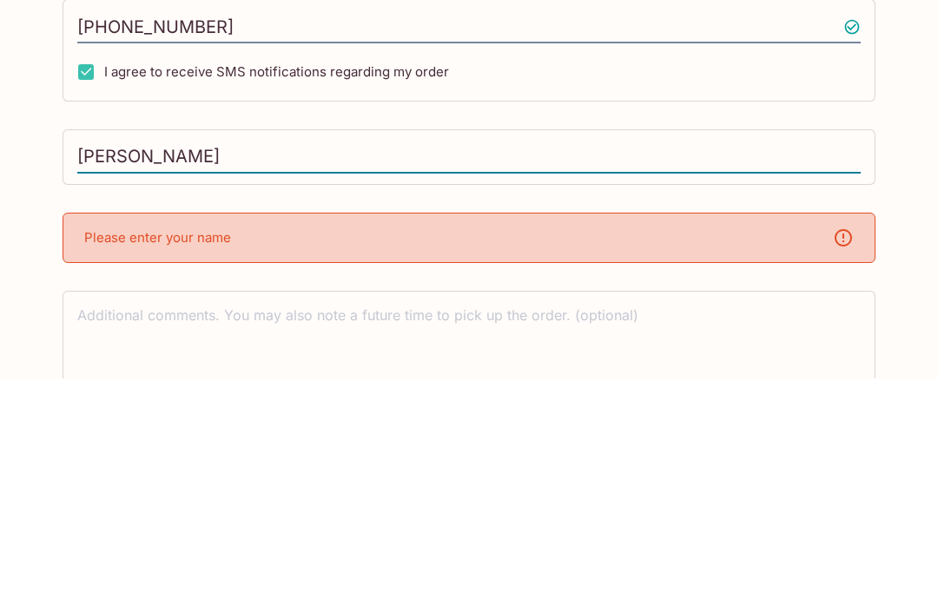
type input "[PERSON_NAME]"
click at [703, 353] on div "Y'kele Korean BBQ Pickup Y'kele Korean BBQ 94-[STREET_ADDRESS] Your Order Picku…" at bounding box center [469, 77] width 938 height 1214
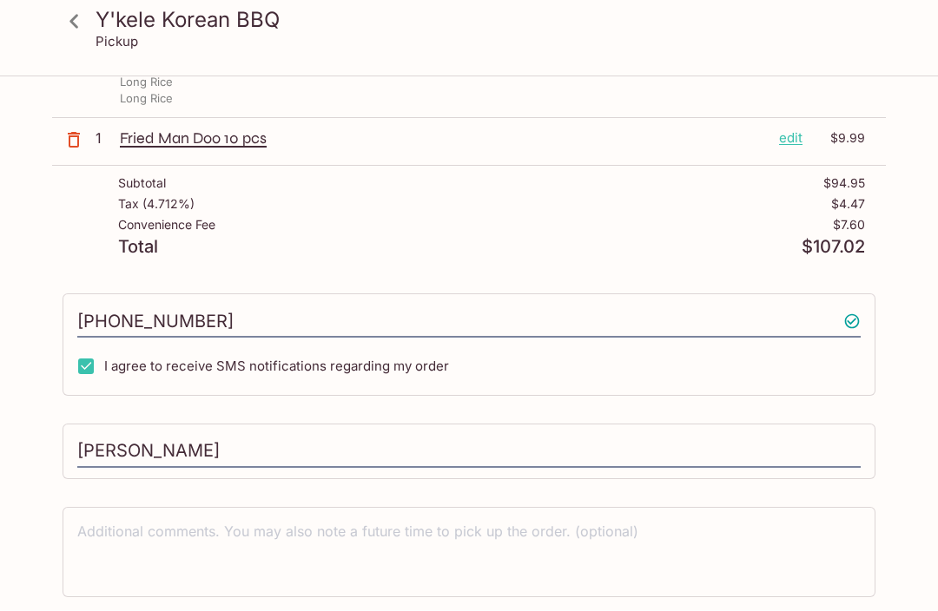
scroll to position [545, 0]
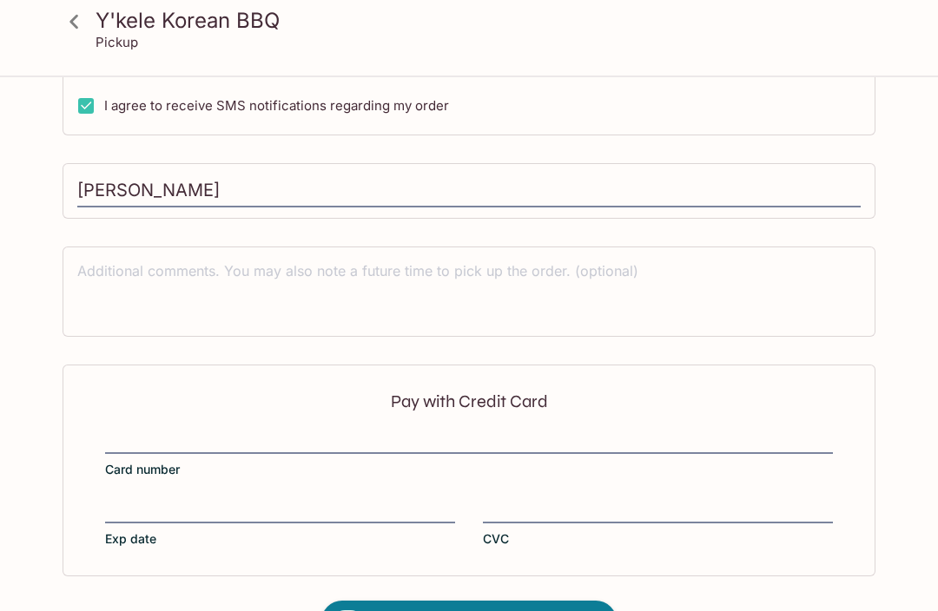
scroll to position [806, 0]
click at [255, 401] on p "Pay with Credit Card" at bounding box center [469, 402] width 728 height 17
click at [224, 422] on div "Pay with Credit Card Card number Exp date CVC" at bounding box center [469, 472] width 813 height 212
click at [222, 432] on div at bounding box center [469, 444] width 728 height 24
click at [222, 432] on input "Card number" at bounding box center [469, 432] width 728 height 1
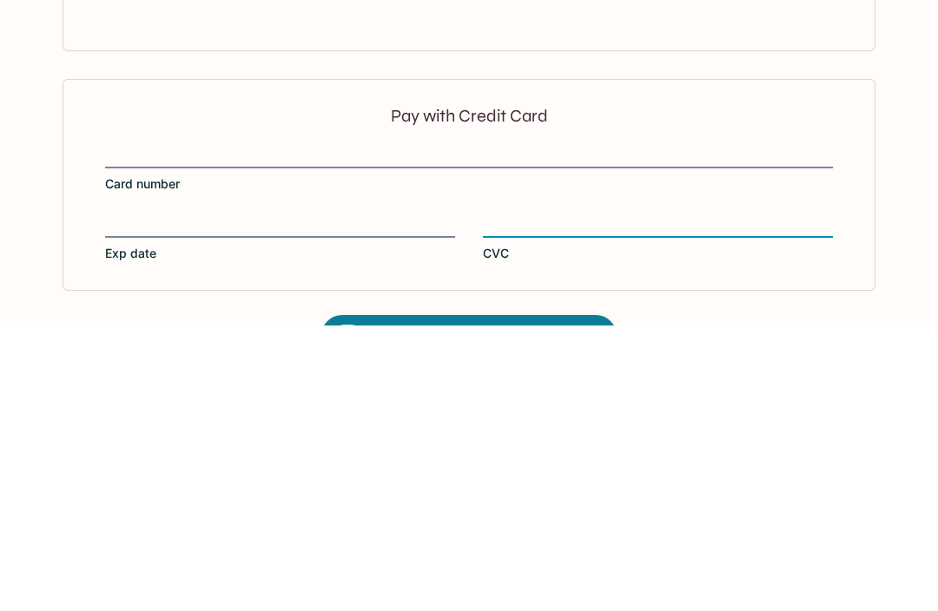
click at [703, 366] on div "Pay with Credit Card Card number Exp date CVC" at bounding box center [469, 472] width 813 height 212
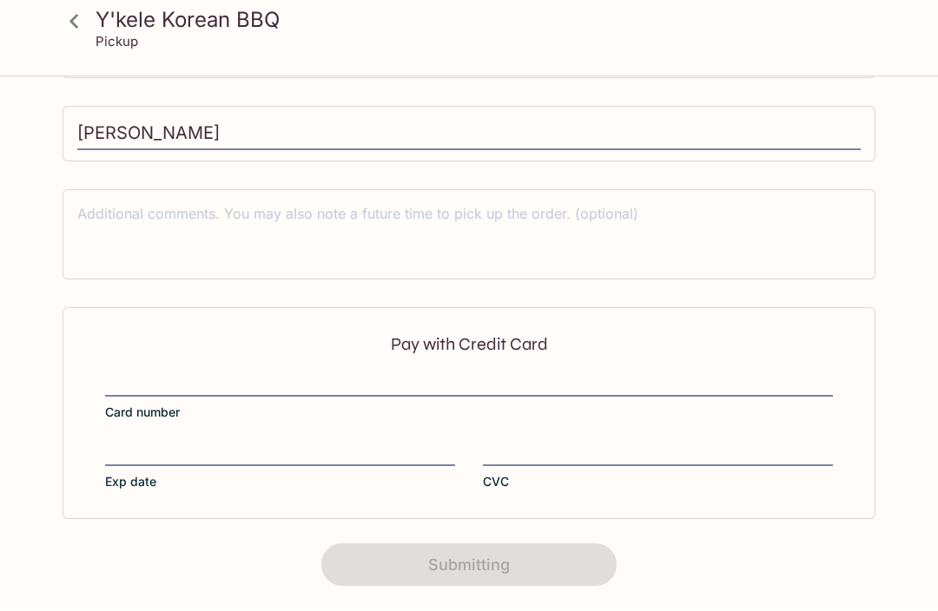
scroll to position [289, 0]
